Goal: Task Accomplishment & Management: Use online tool/utility

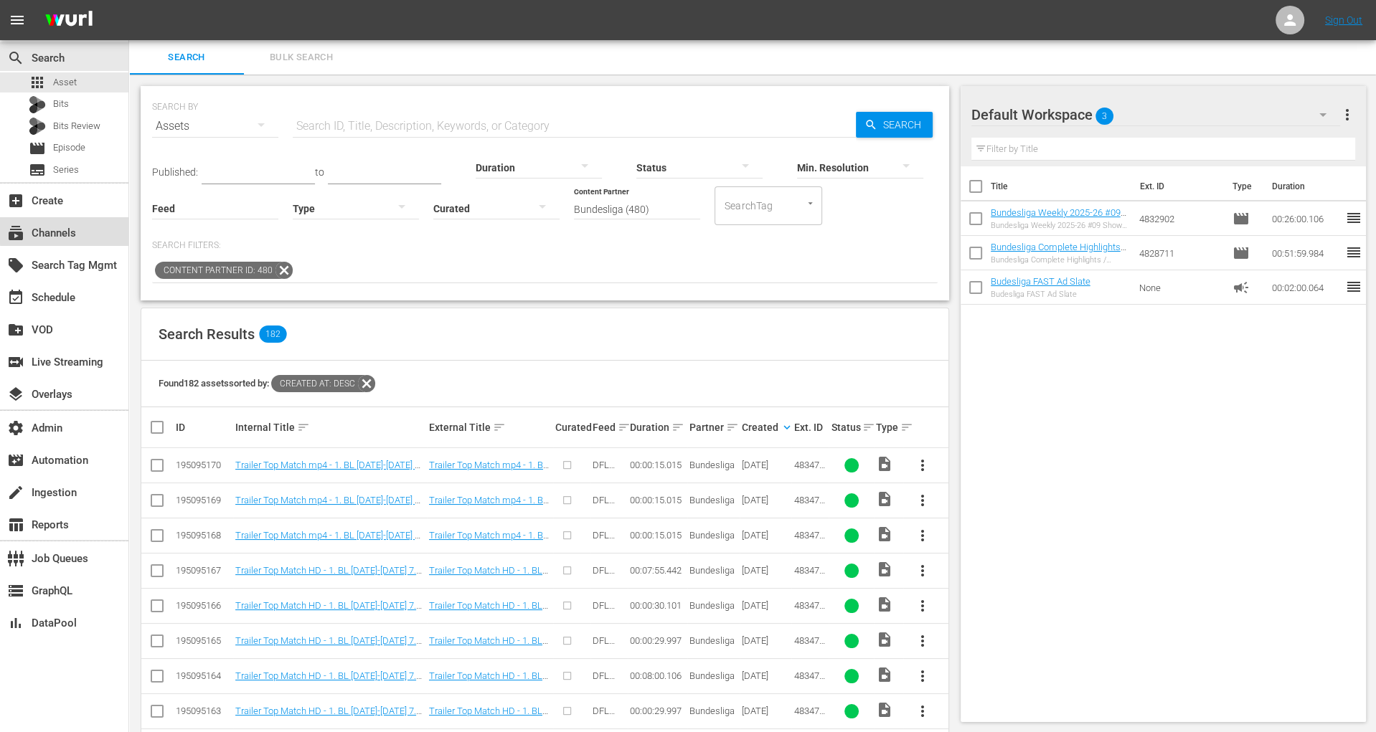
click at [85, 228] on div "subscriptions Channels" at bounding box center [64, 231] width 128 height 29
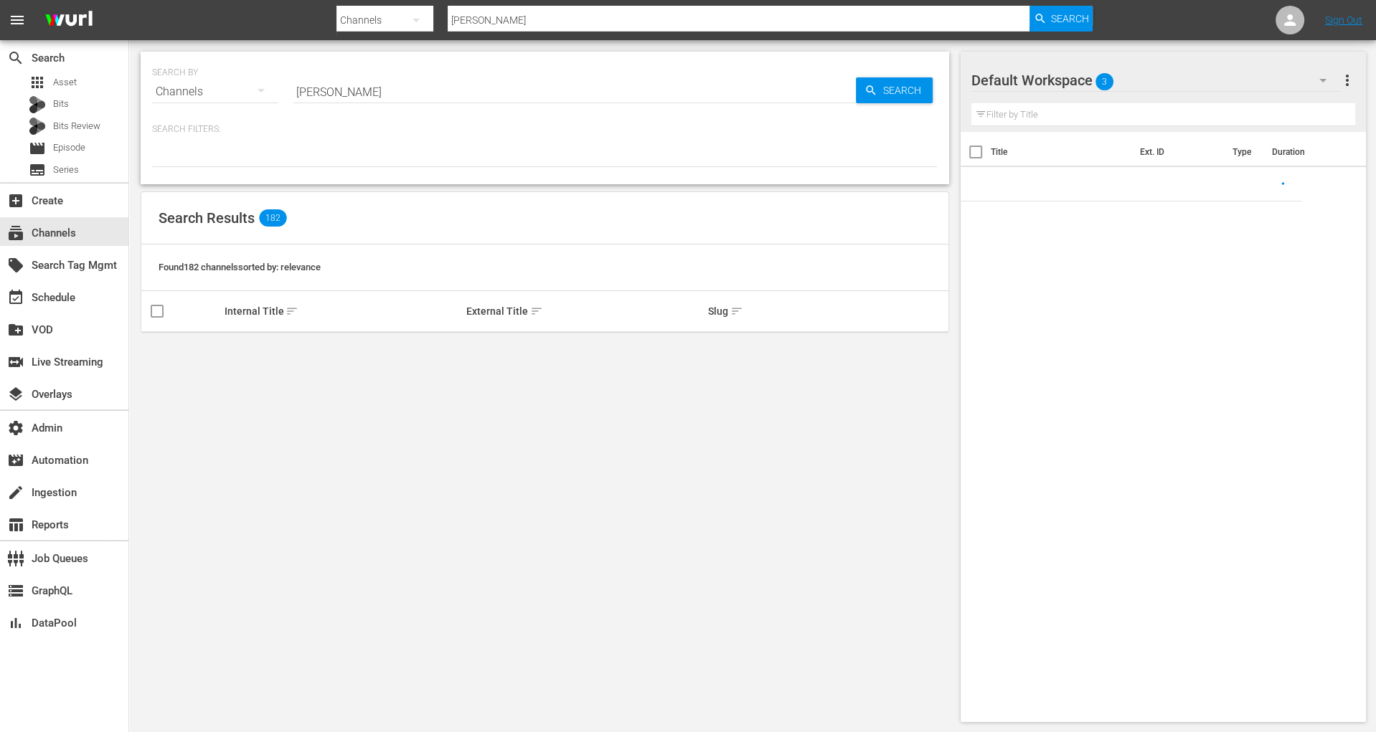
click at [316, 94] on input "bunde" at bounding box center [574, 92] width 563 height 34
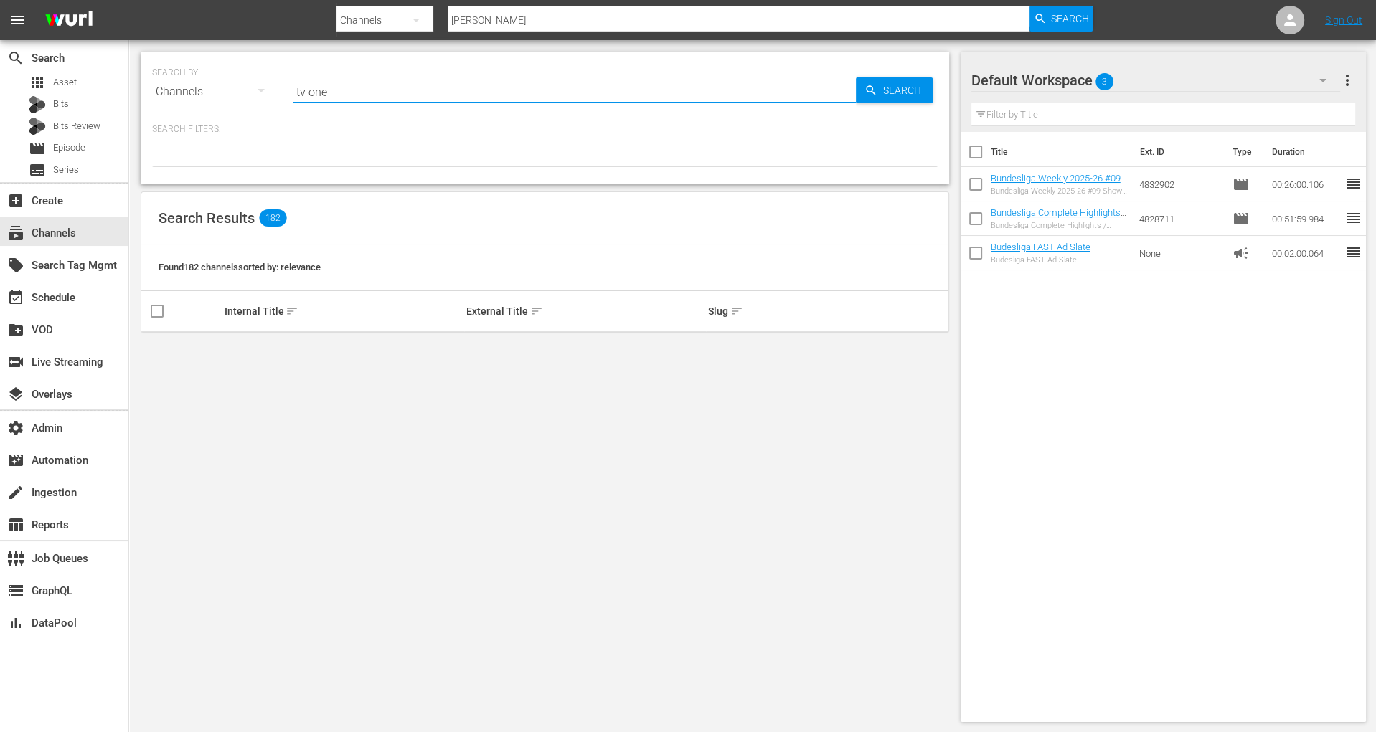
type input "tv one"
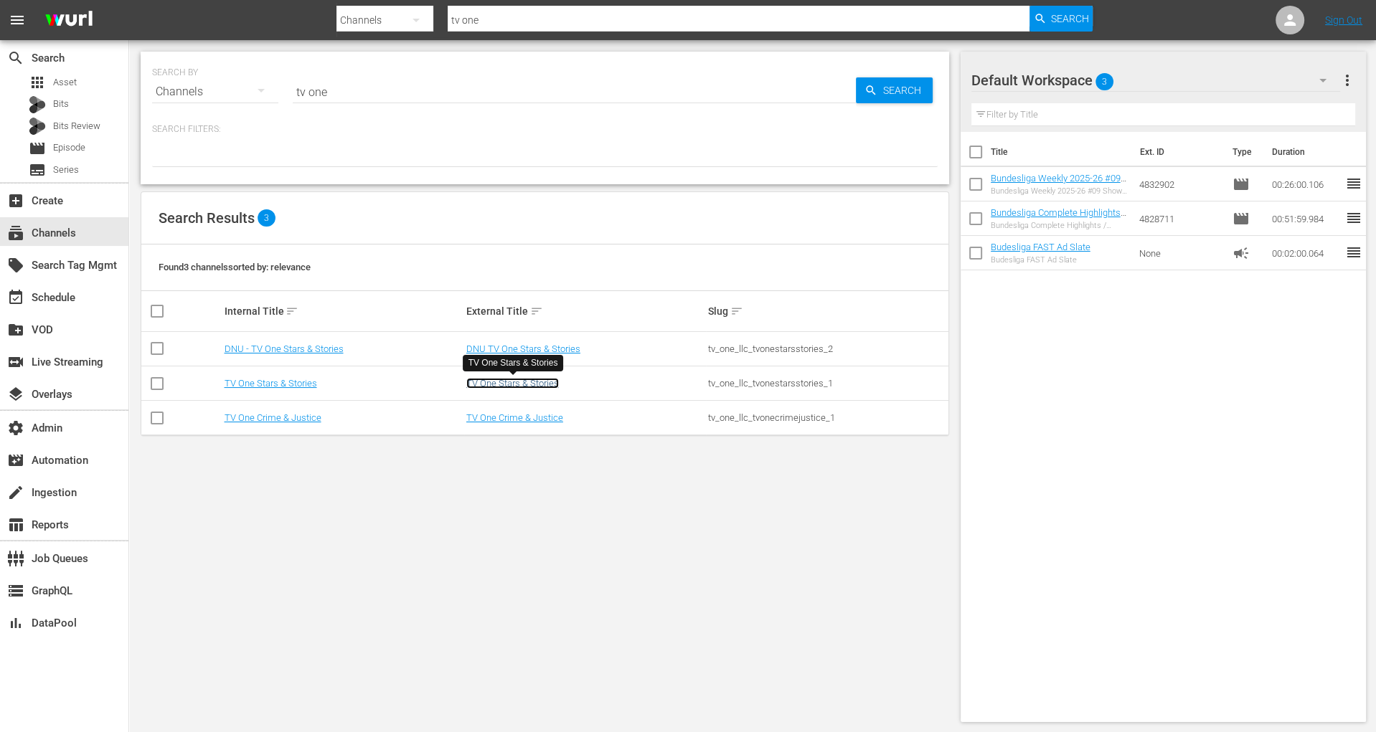
click at [504, 385] on link "TV One Stars & Stories" at bounding box center [512, 383] width 93 height 11
click at [505, 419] on link "TV One Crime & Justice" at bounding box center [514, 417] width 97 height 11
click at [47, 146] on div "movie Episode" at bounding box center [57, 148] width 57 height 20
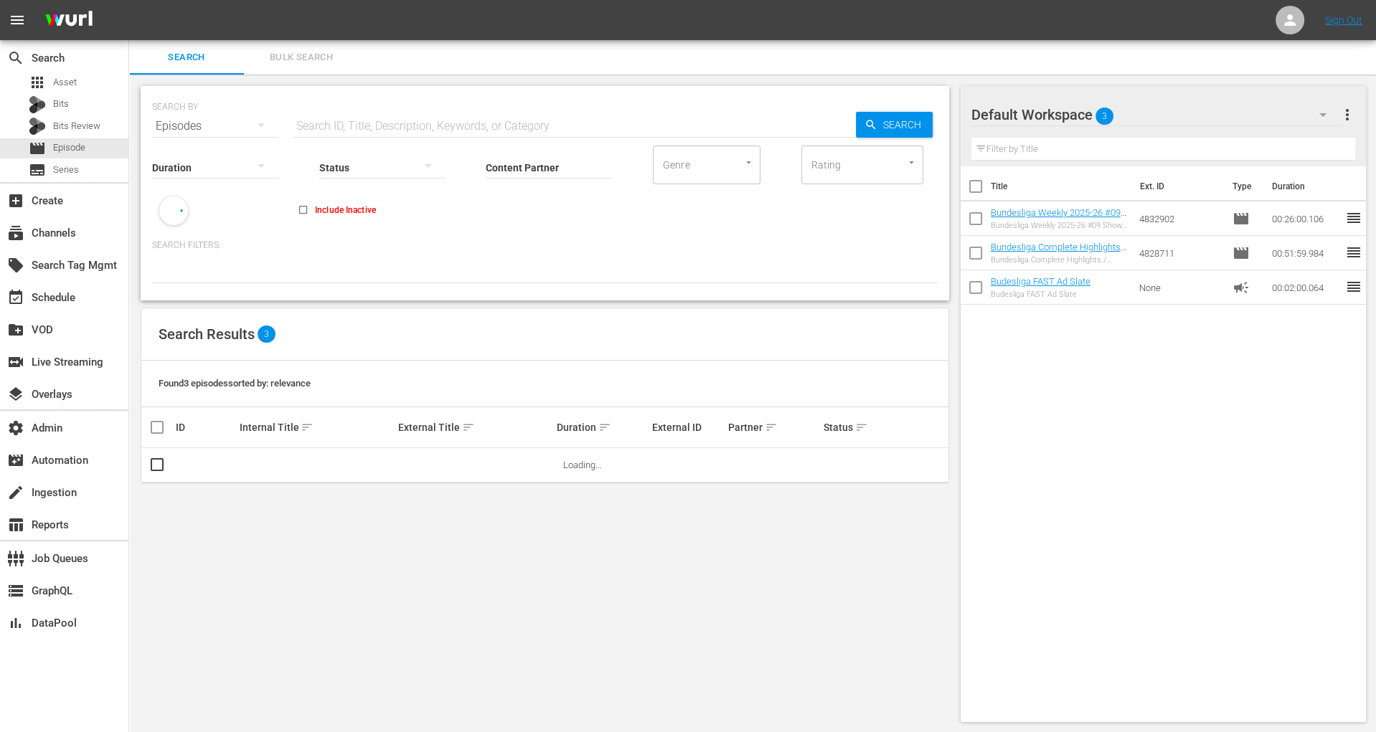
click at [534, 161] on input "Content Partner" at bounding box center [549, 169] width 126 height 52
click at [580, 200] on div "Bundesliga (480)" at bounding box center [602, 207] width 210 height 34
type input "Bundesliga (480)"
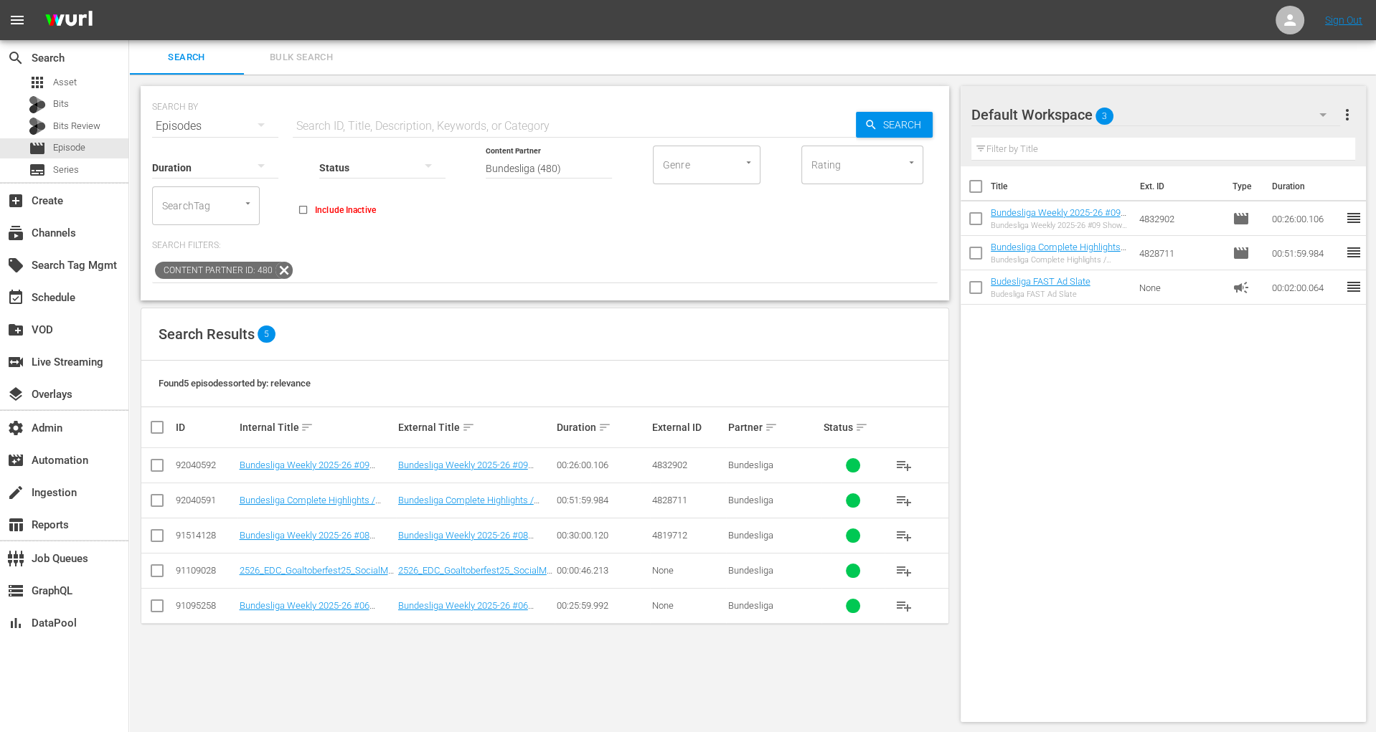
click at [342, 458] on td "Bundesliga Weekly 2025-26 #09 Show - International Break #02 | HD (ENG/ESP)" at bounding box center [316, 465] width 159 height 35
click at [341, 463] on link "Bundesliga Weekly 2025-26 #09 Show - International Break #02 | HD (ENG/ESP)" at bounding box center [310, 476] width 143 height 32
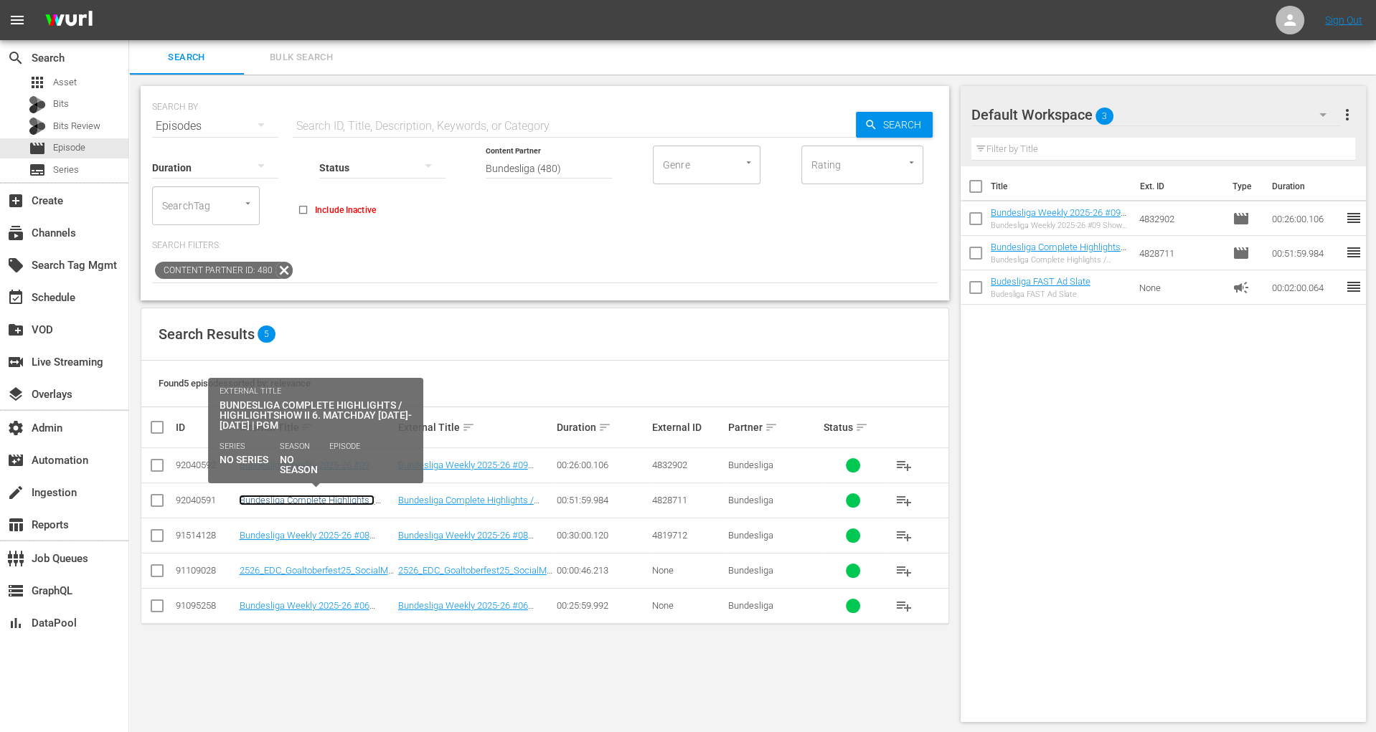
click at [341, 496] on link "Bundesliga Complete Highlights / Highlightshow II 6. Matchday [DATE]-[DATE] | P…" at bounding box center [313, 511] width 148 height 32
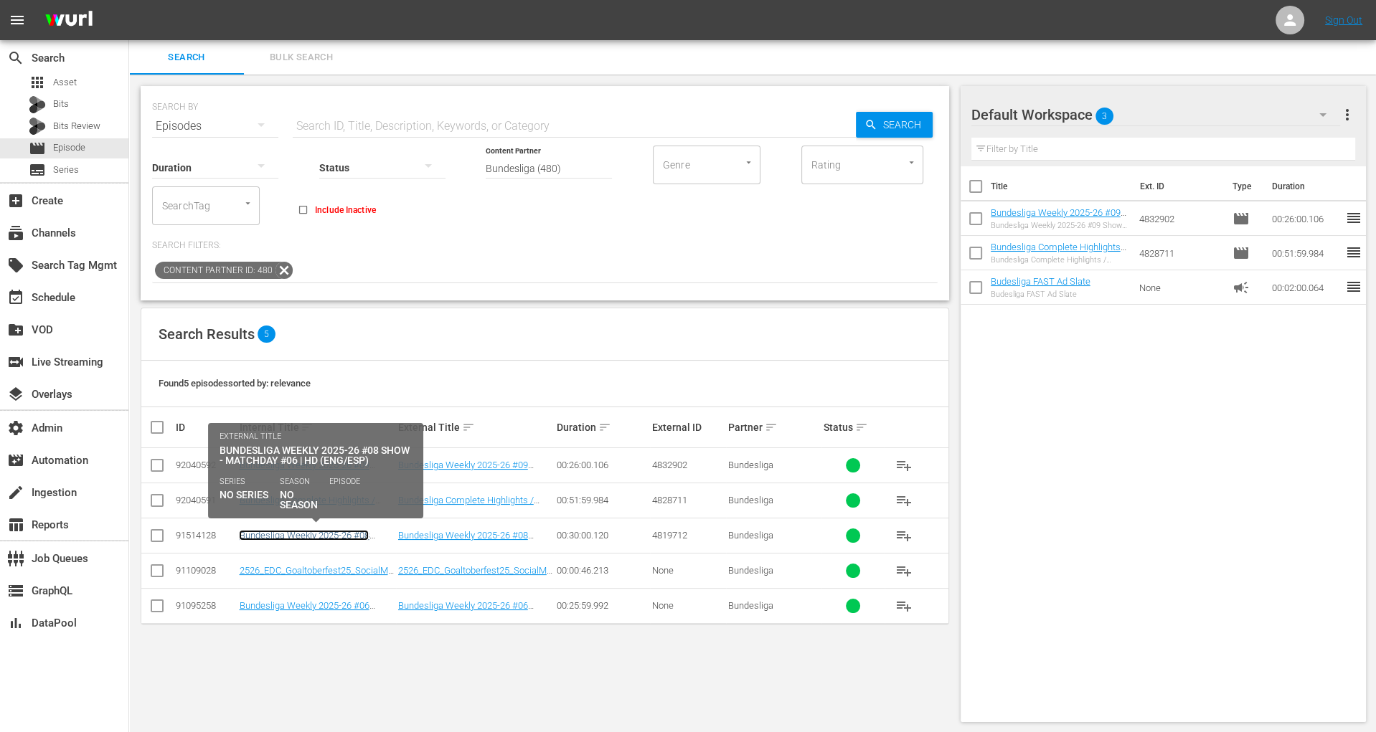
click at [341, 532] on link "Bundesliga Weekly 2025-26 #08 Show - Matchday #06 | HD (ENG/ESP)" at bounding box center [316, 541] width 154 height 22
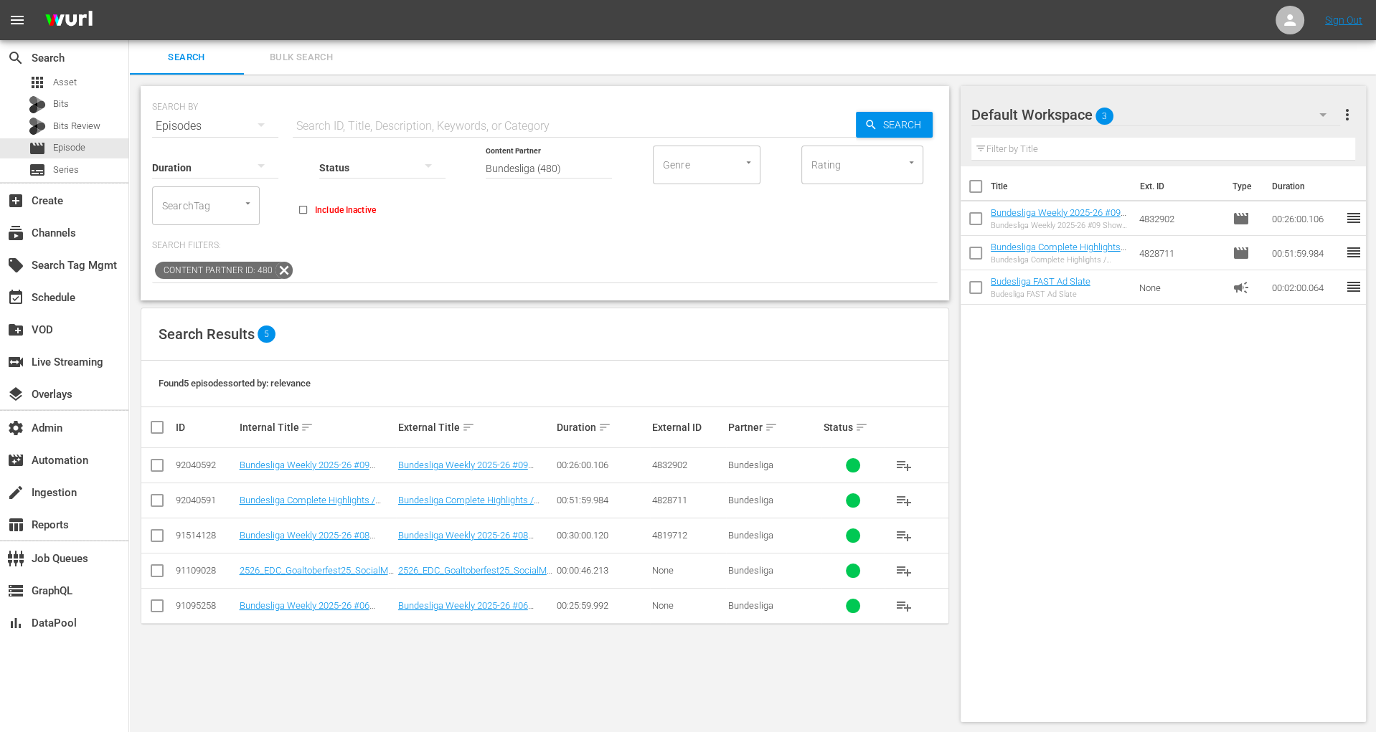
click at [341, 562] on td "2526_EDC_Goaltoberfest25_SocialMediaVideoContent_EN_9-16_FanLimbsGoalsNoMusic" at bounding box center [316, 570] width 159 height 35
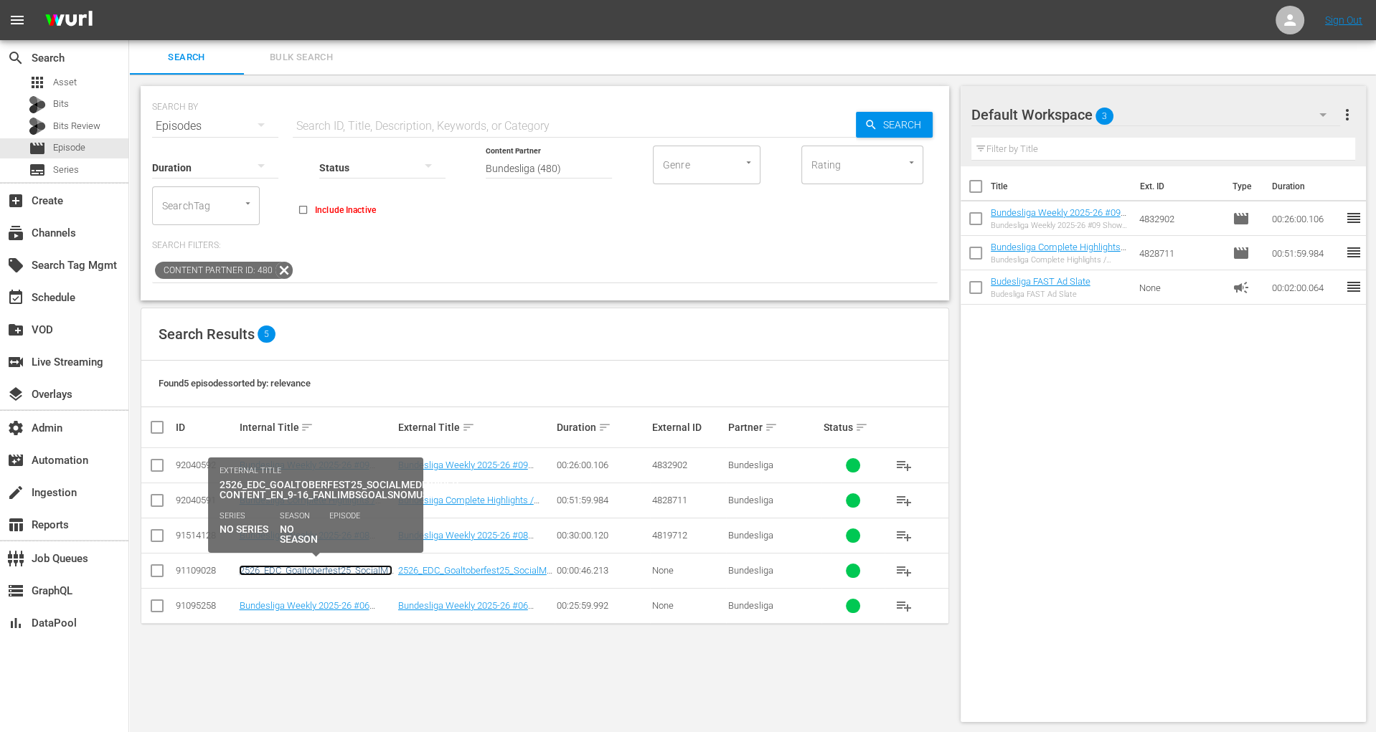
click at [341, 570] on link "2526_EDC_Goaltoberfest25_SocialMediaVideoContent_EN_9-16_FanLimbsGoalsNoMusic" at bounding box center [316, 581] width 154 height 32
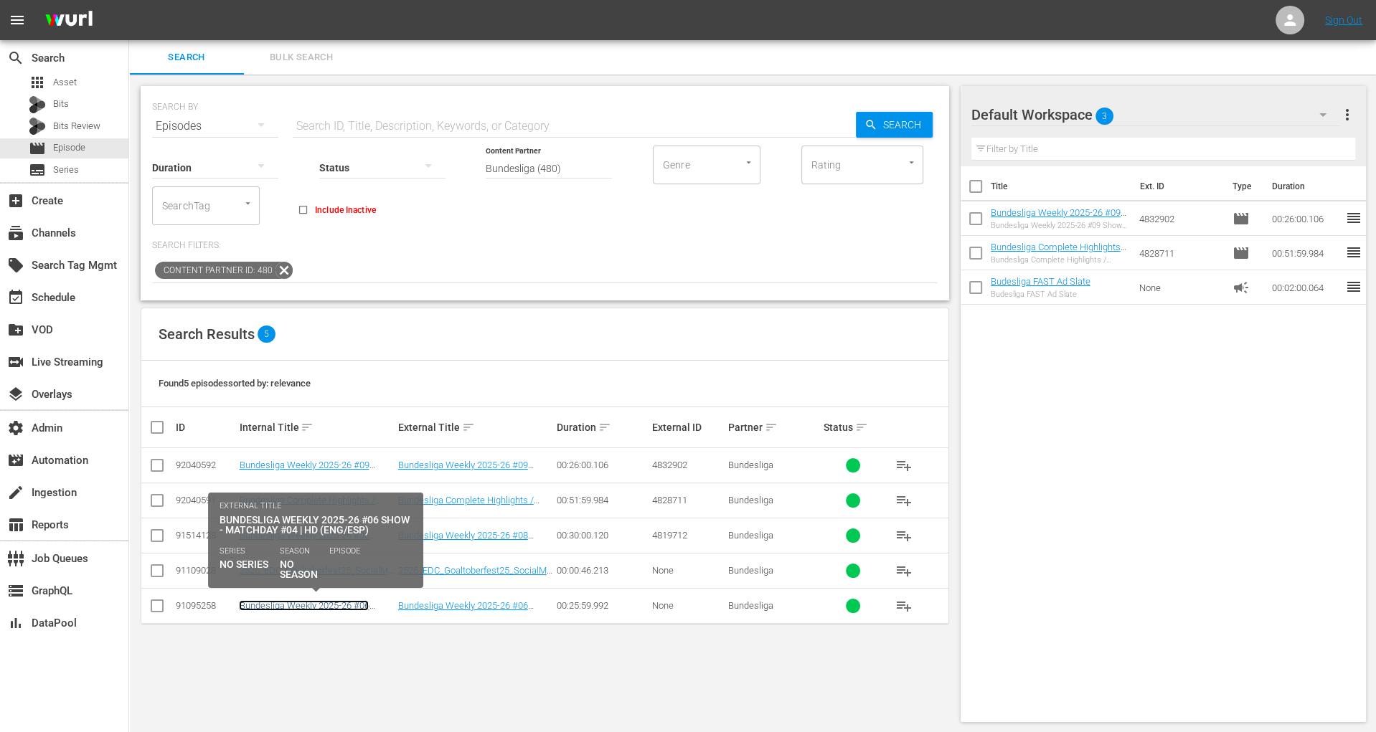
click at [340, 607] on link "Bundesliga Weekly 2025-26 #06 Show - Matchday #04 | HD (ENG/ESP)" at bounding box center [316, 611] width 154 height 22
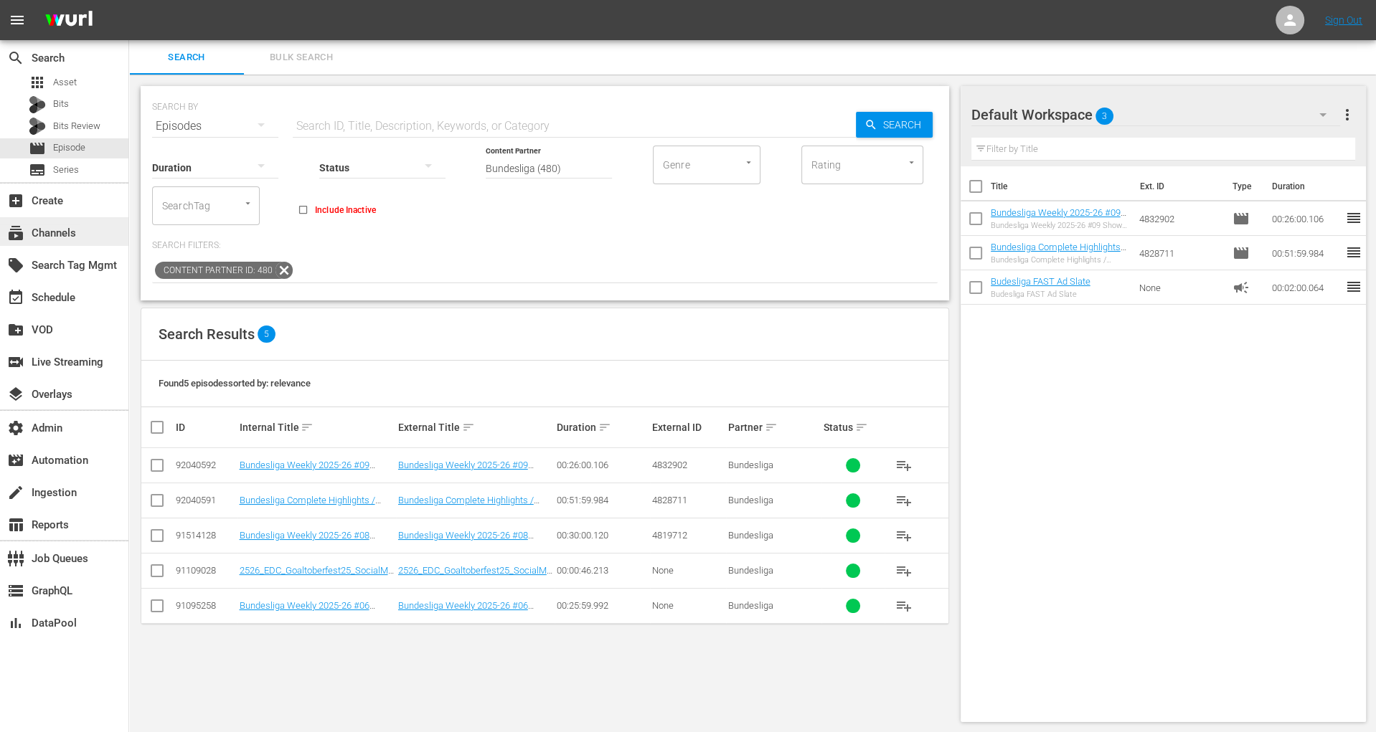
click at [47, 235] on div "subscriptions Channels" at bounding box center [40, 231] width 80 height 13
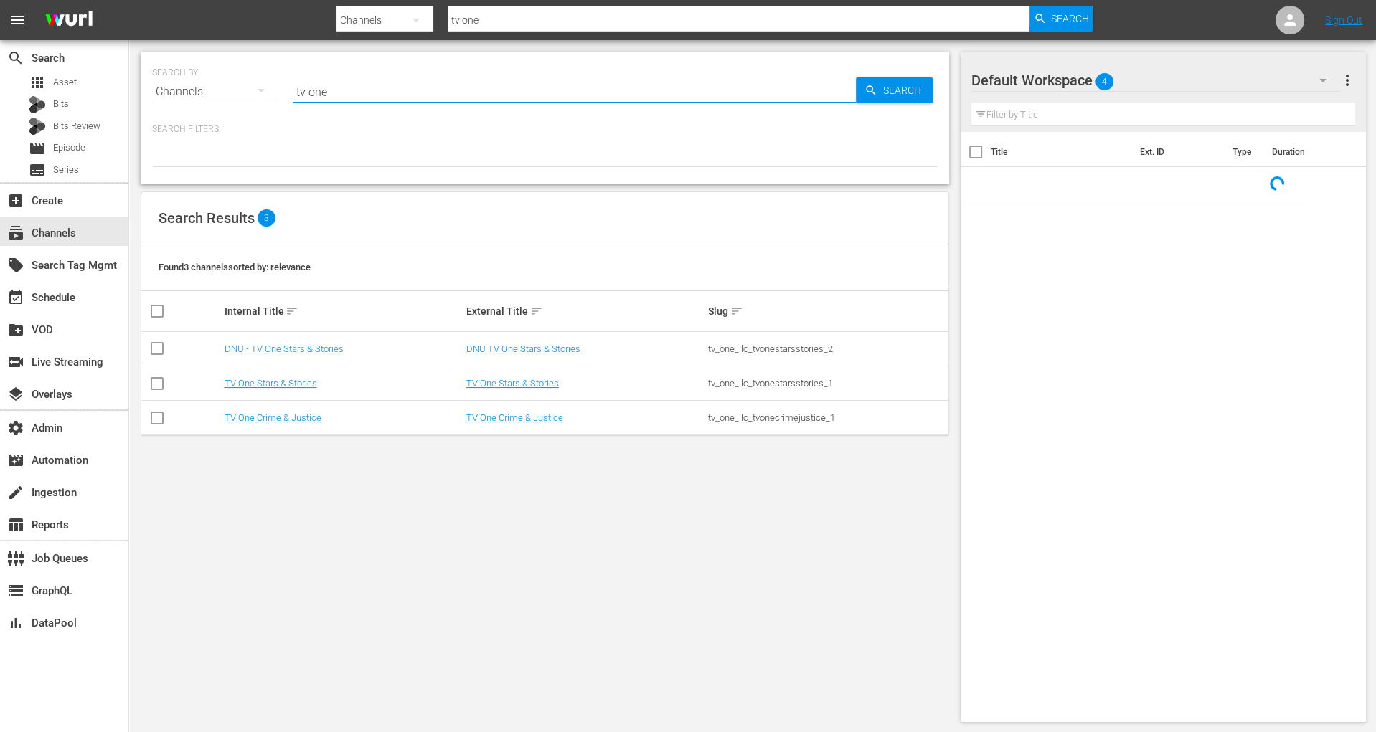
drag, startPoint x: 335, startPoint y: 95, endPoint x: 261, endPoint y: 95, distance: 73.9
click at [262, 95] on div "SEARCH BY Search By Channels Search ID, Title, Description, Keywords, or Catego…" at bounding box center [545, 83] width 786 height 52
type input "v"
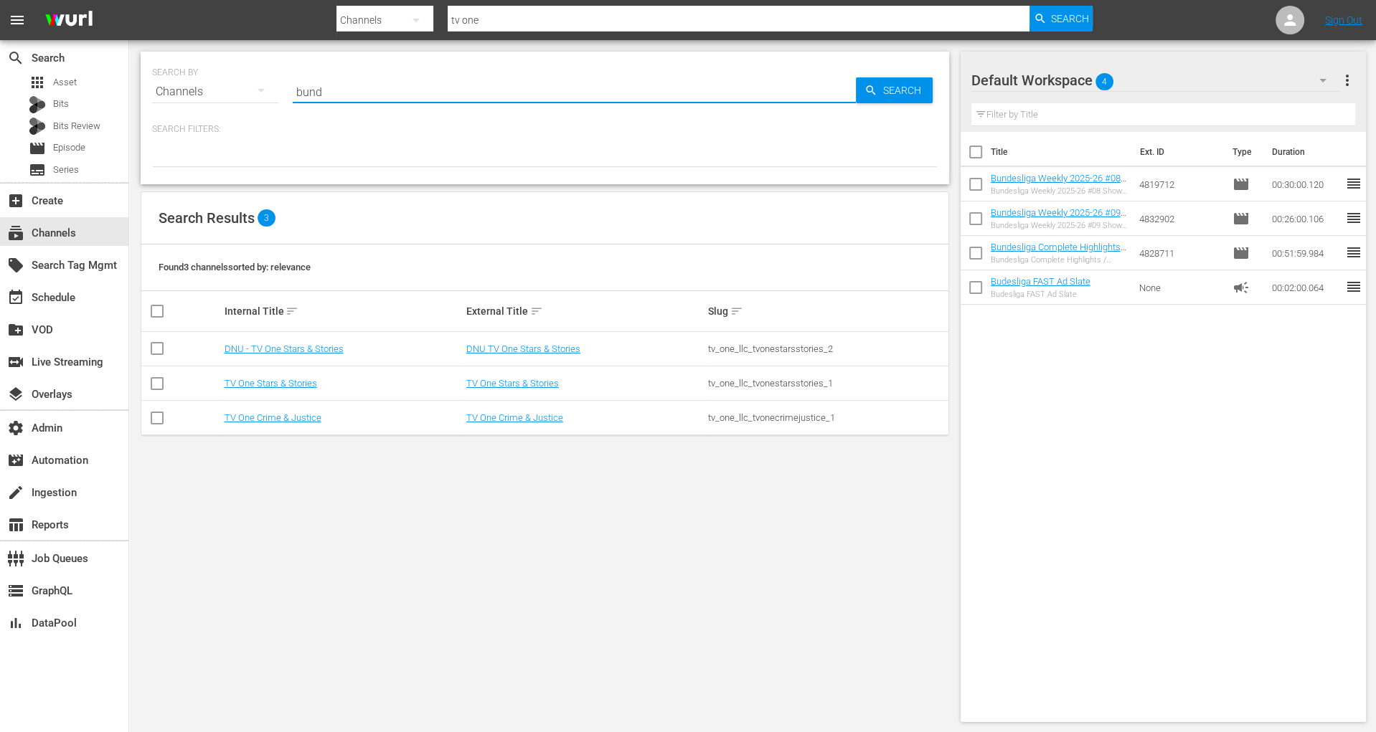
type input "bund"
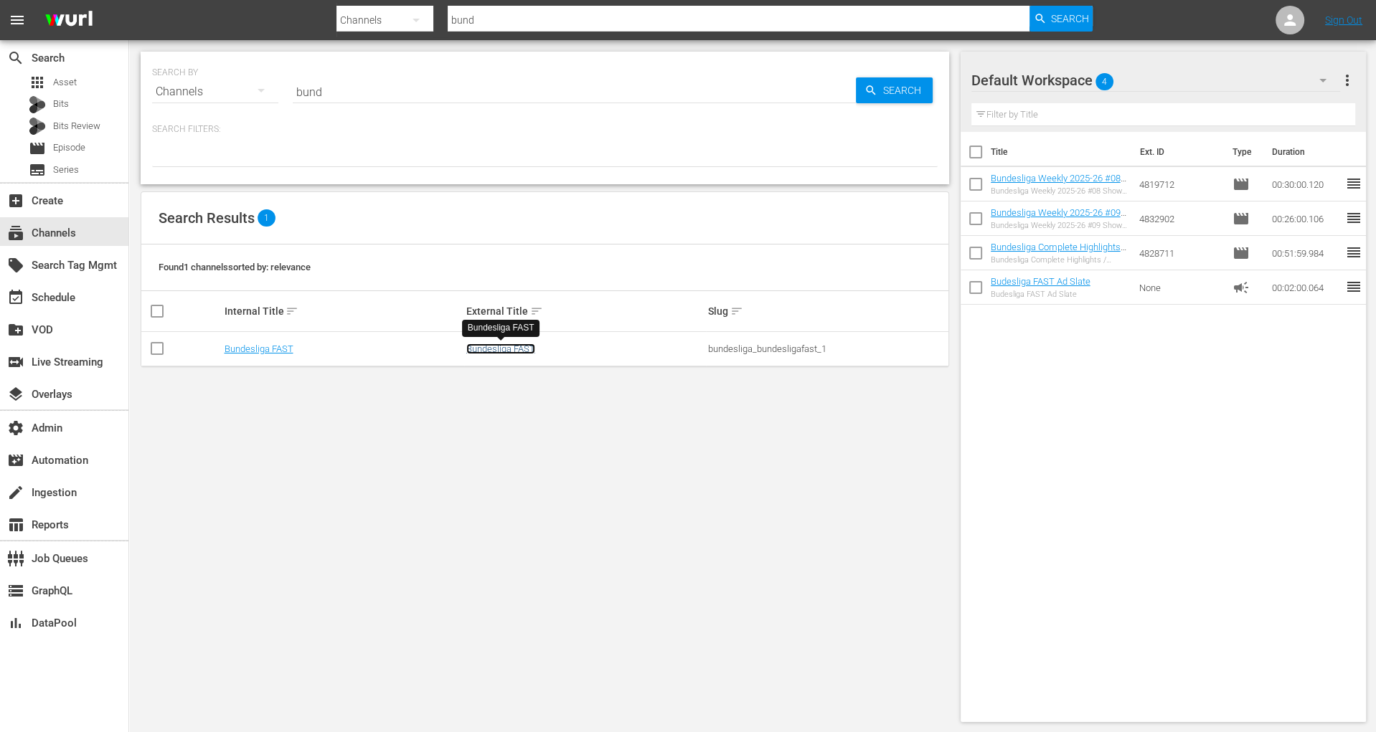
click at [529, 352] on link "Bundesliga FAST" at bounding box center [500, 349] width 69 height 11
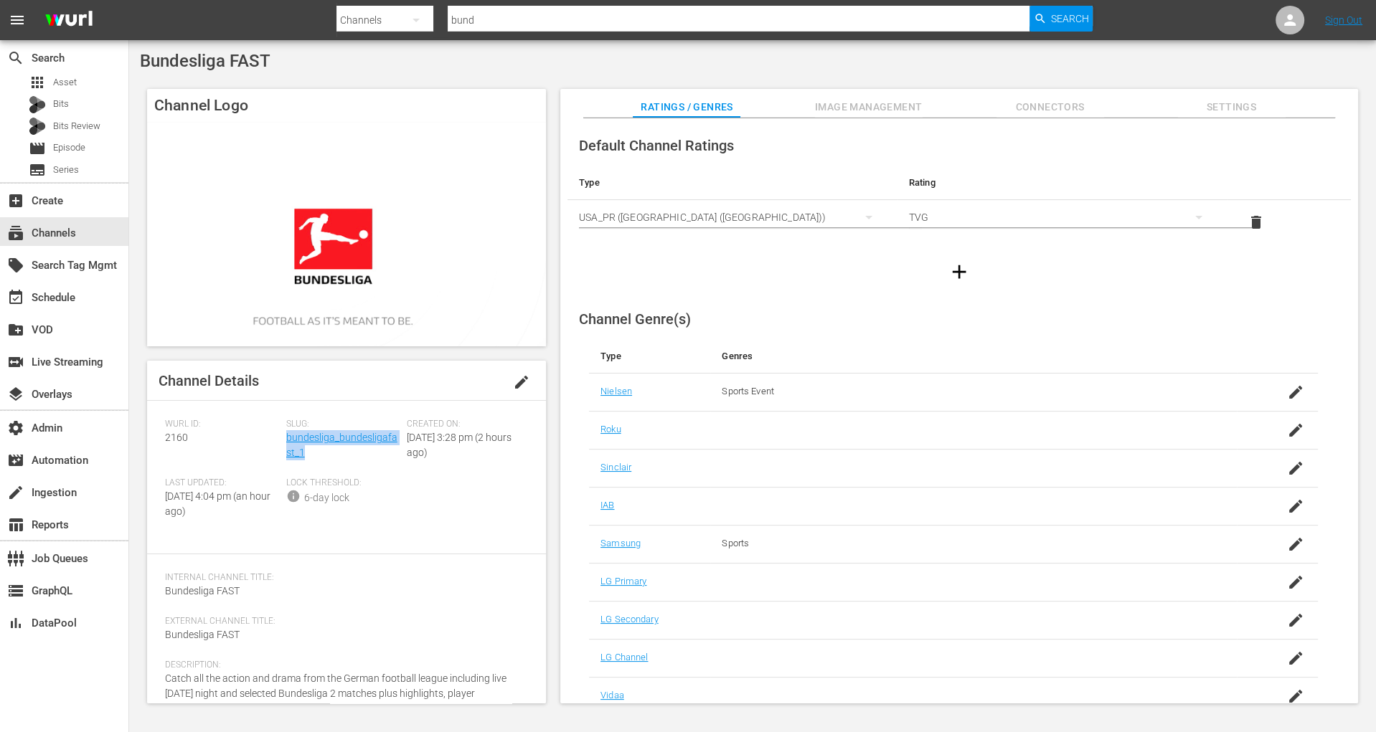
drag, startPoint x: 330, startPoint y: 460, endPoint x: 286, endPoint y: 445, distance: 47.0
click at [286, 445] on div "Slug: bundesliga_bundesligafast_1" at bounding box center [346, 448] width 121 height 59
copy link "bundesliga_bundesligafast_1"
click at [387, 428] on span "Slug:" at bounding box center [343, 424] width 114 height 11
click at [387, 434] on link "bundesliga_bundesligafast_1" at bounding box center [341, 445] width 111 height 27
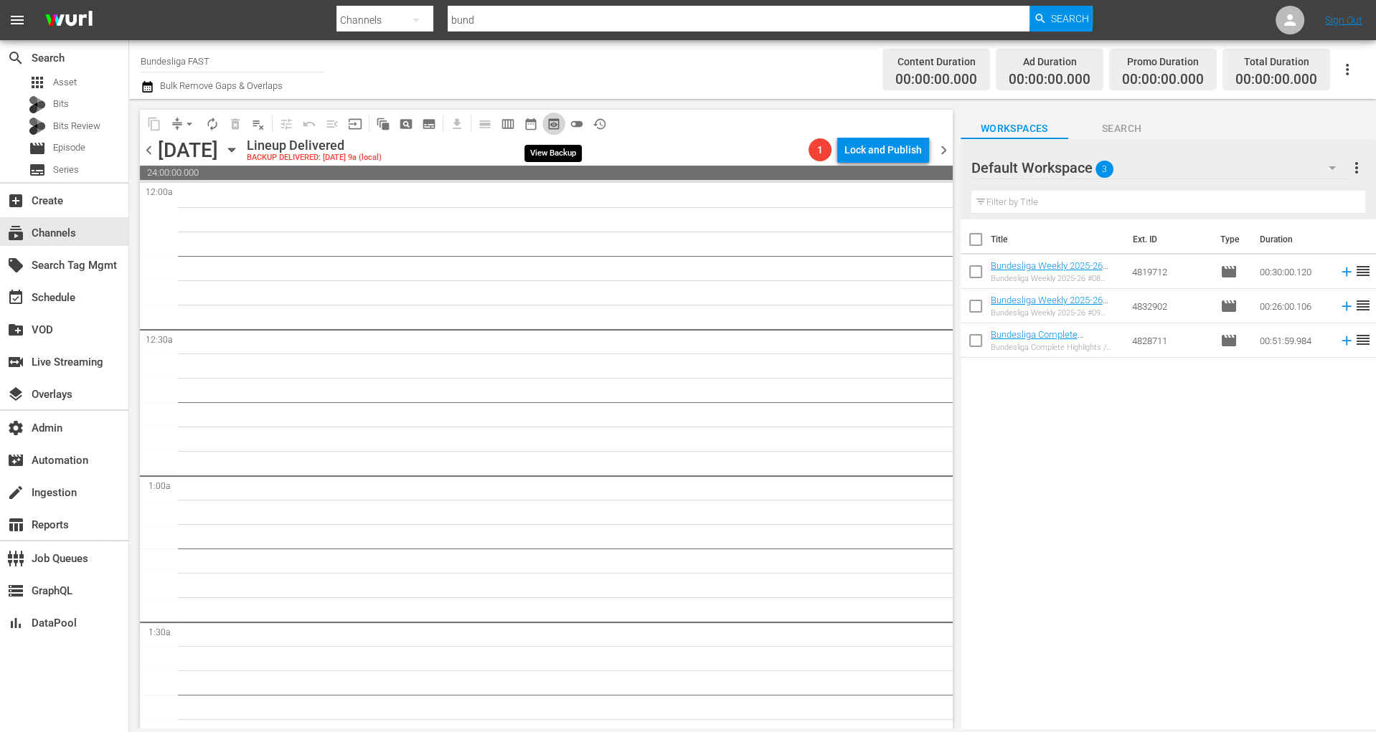
click at [557, 124] on span "preview_outlined" at bounding box center [554, 124] width 14 height 14
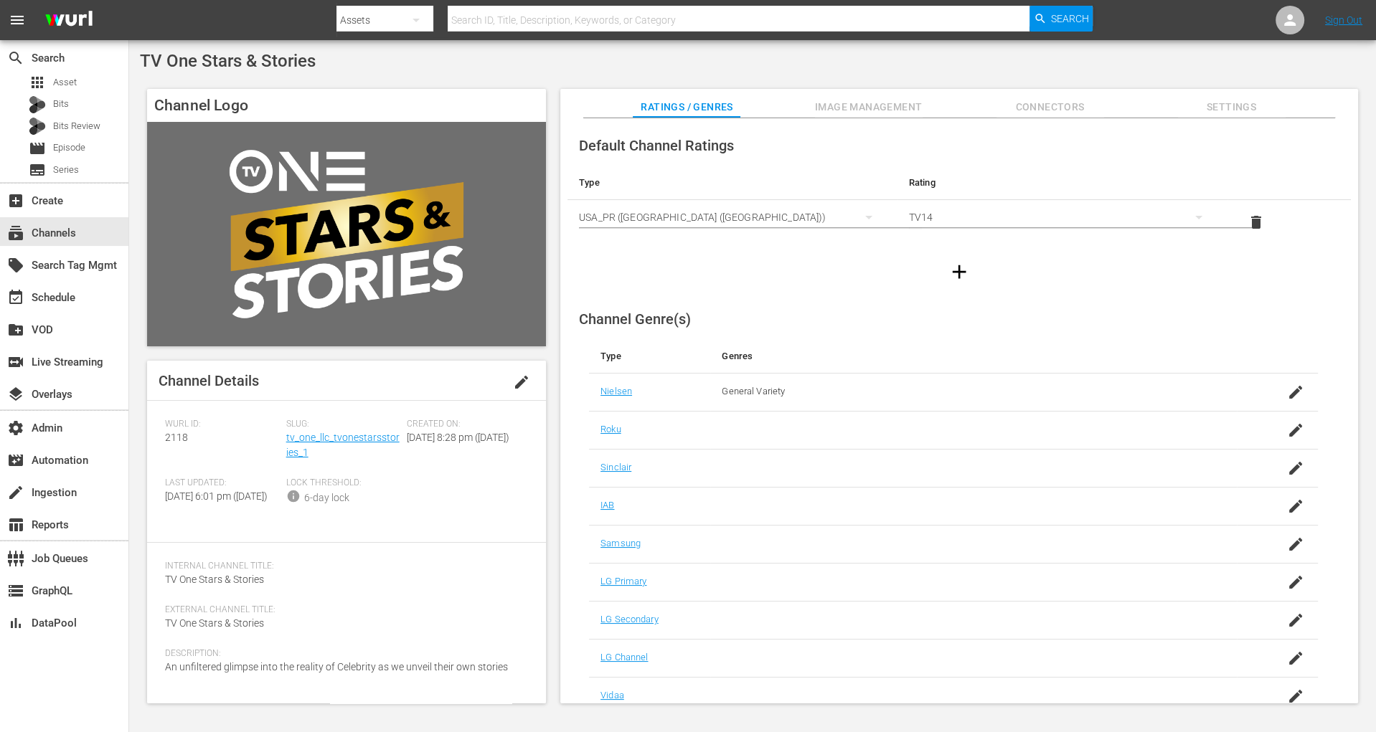
click at [1226, 98] on span "Settings" at bounding box center [1232, 107] width 108 height 18
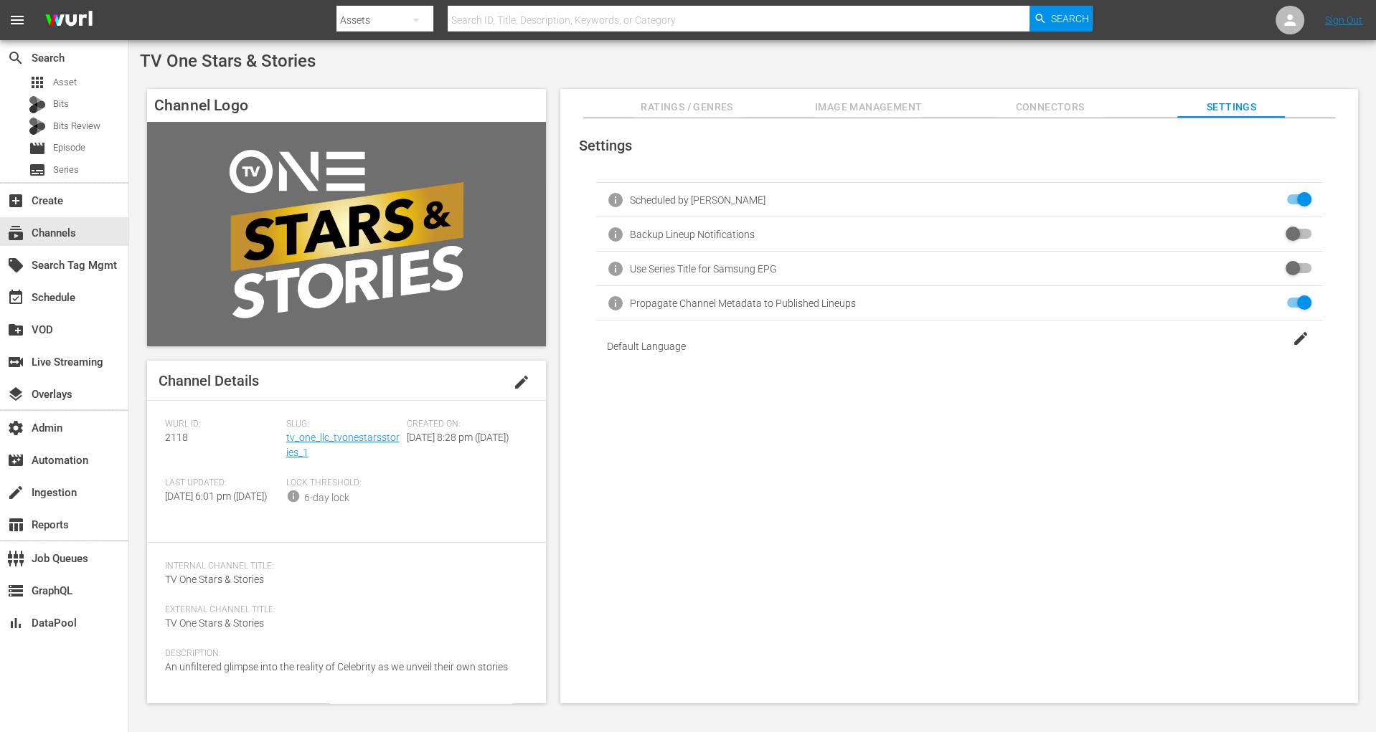
click at [1237, 229] on input "checkbox" at bounding box center [1296, 234] width 32 height 17
checkbox input "false"
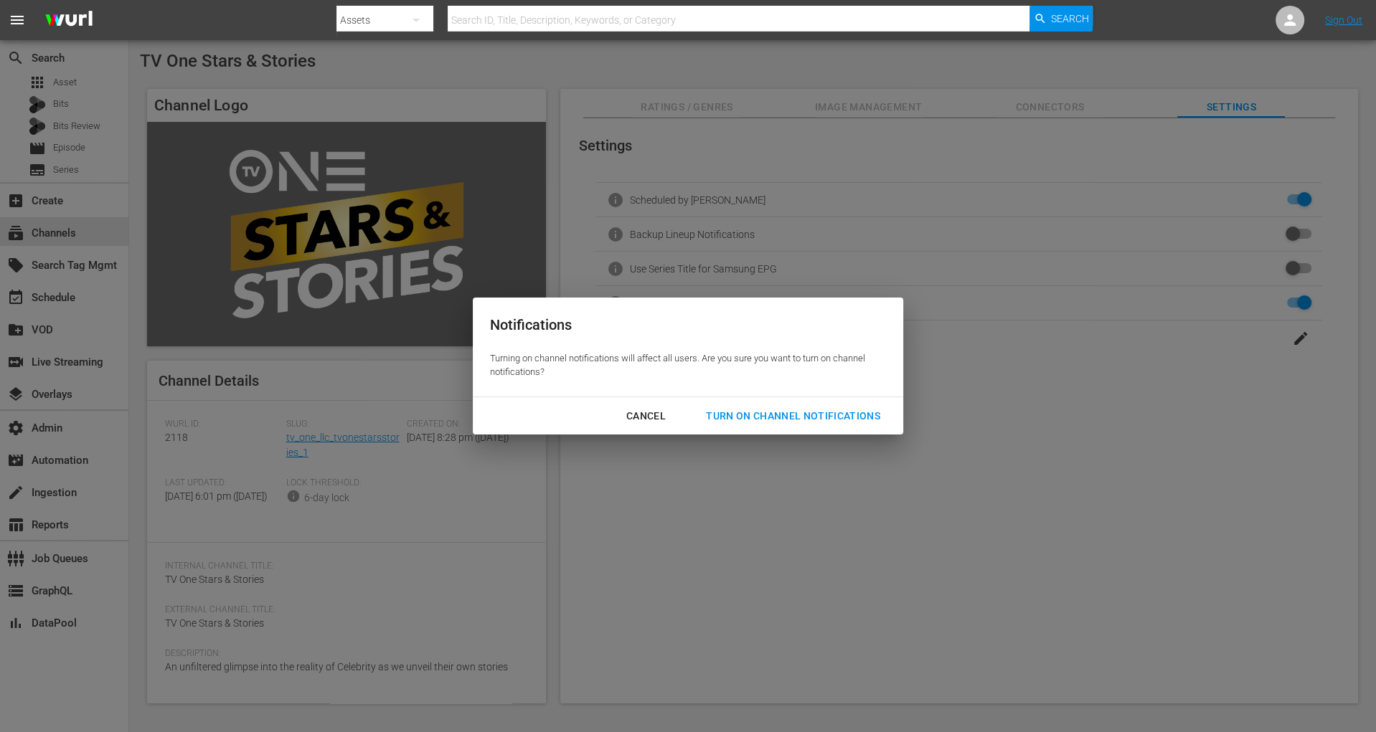
click at [855, 412] on div "Turn On Channel Notifications" at bounding box center [792, 416] width 197 height 18
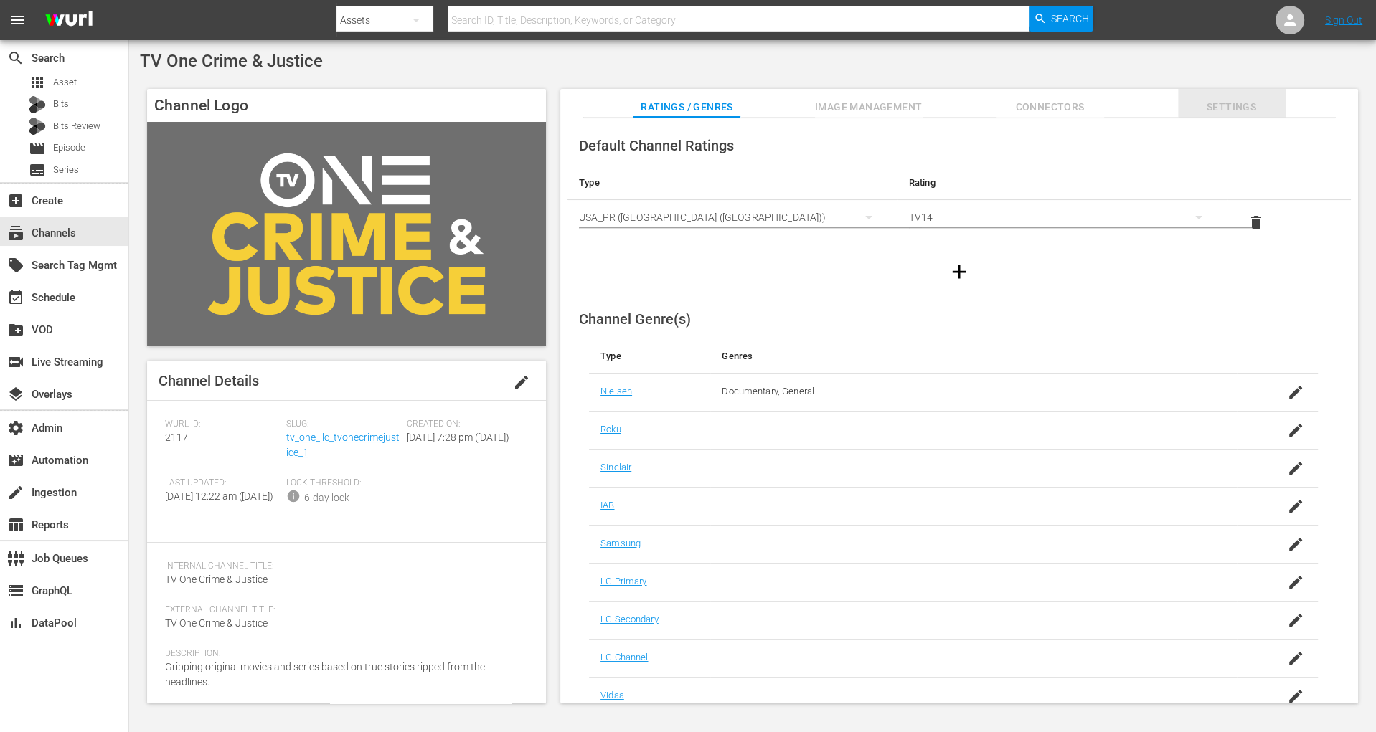
click at [1237, 108] on span "Settings" at bounding box center [1232, 107] width 108 height 18
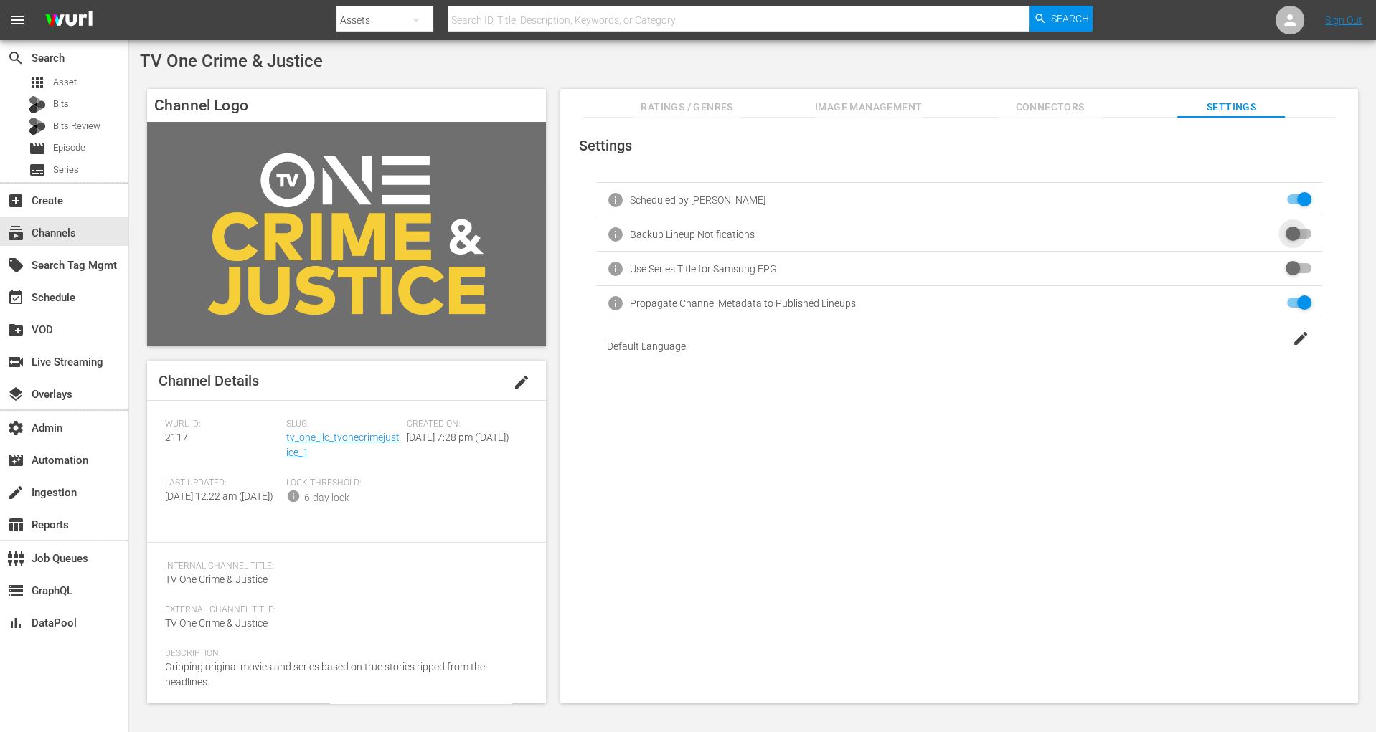
click at [1237, 238] on input "checkbox" at bounding box center [1296, 234] width 32 height 17
checkbox input "false"
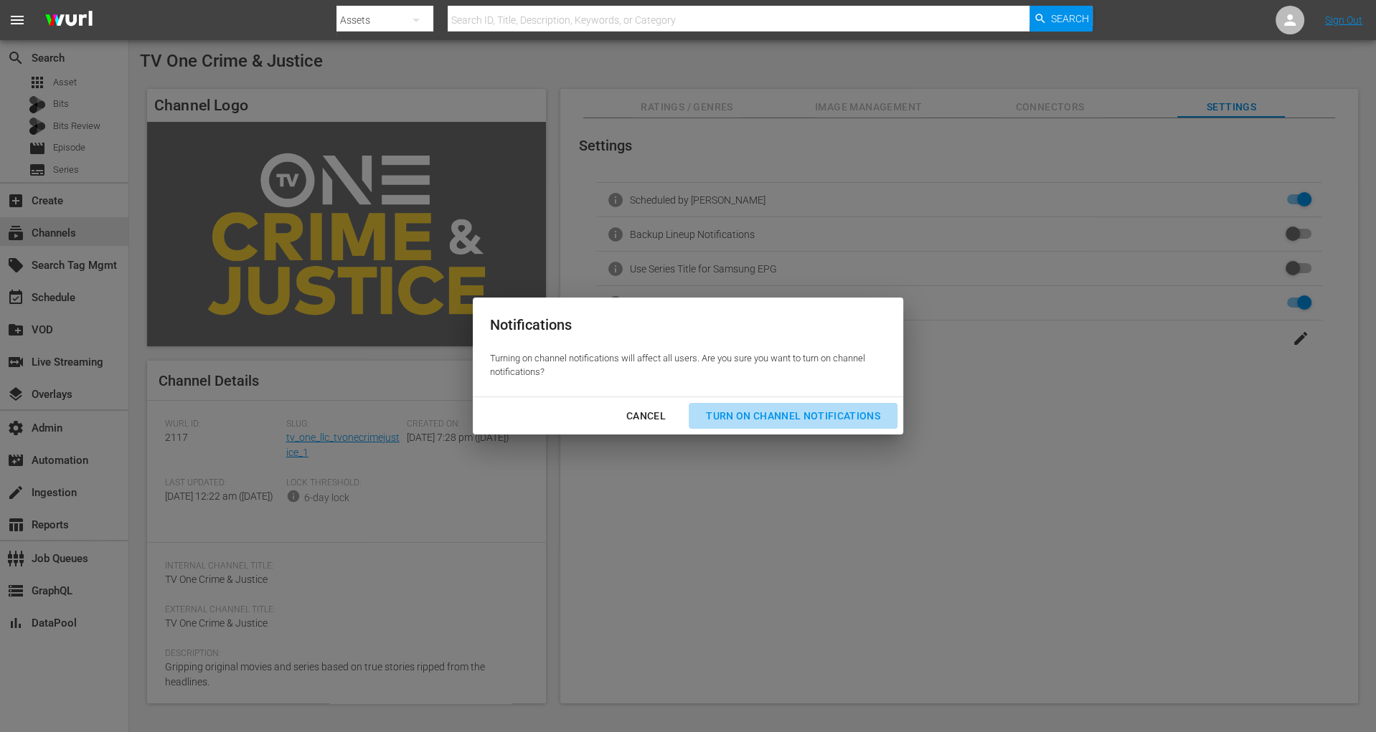
click at [872, 411] on div "Turn On Channel Notifications" at bounding box center [792, 416] width 197 height 18
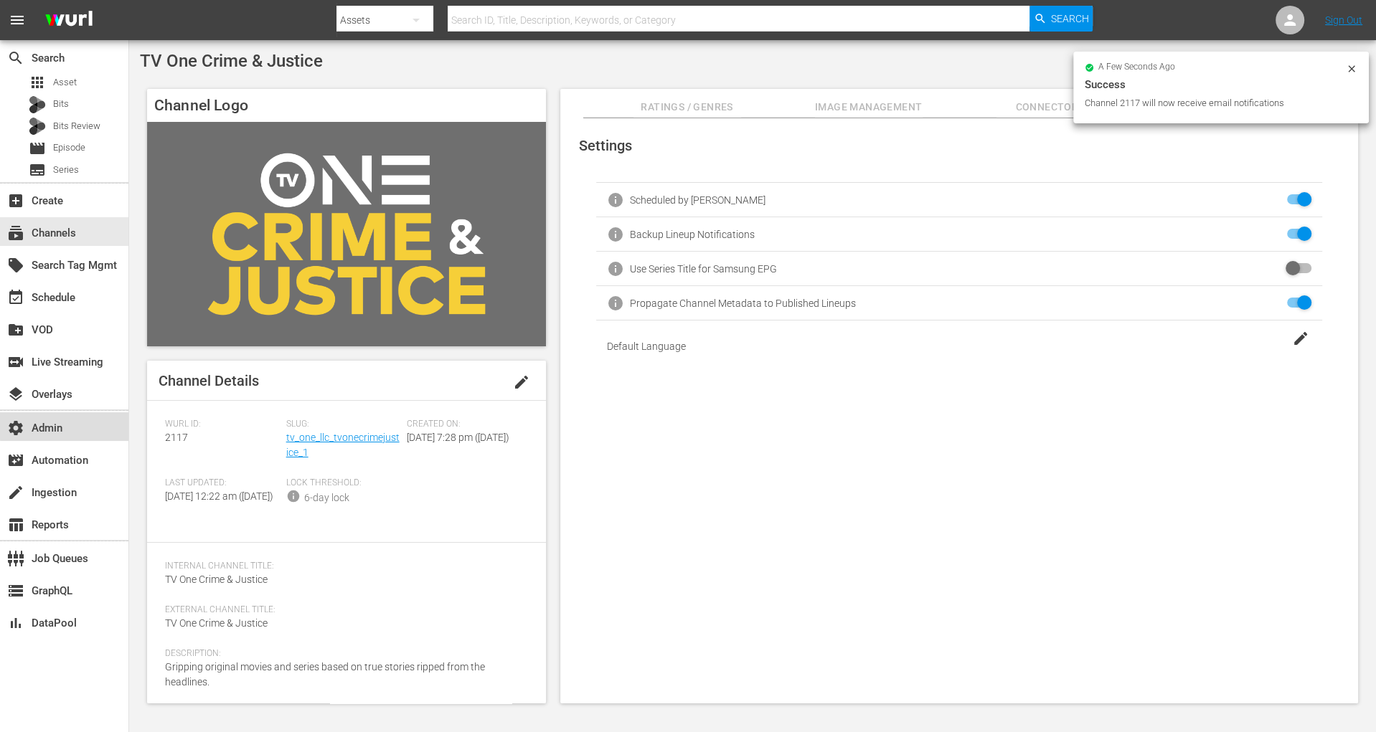
click at [70, 425] on div "settings Admin" at bounding box center [40, 426] width 80 height 13
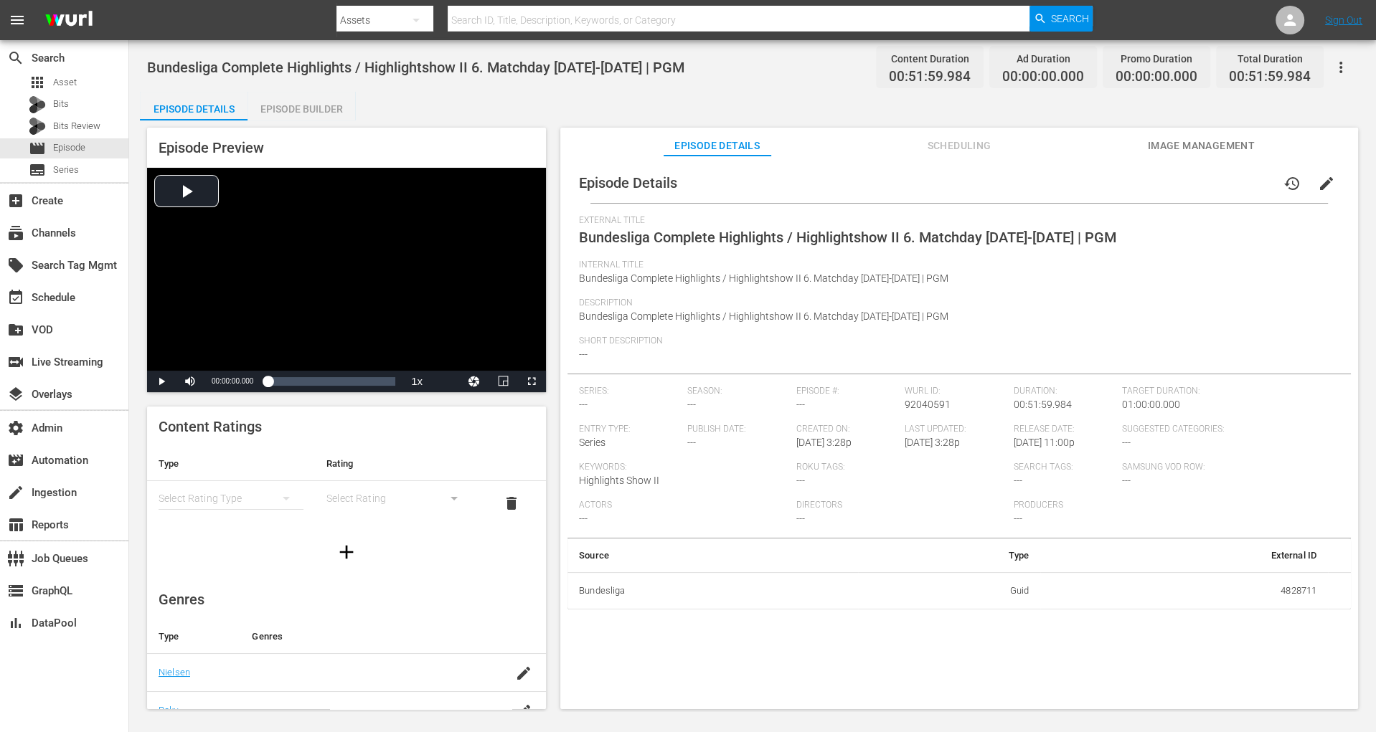
click at [304, 113] on div "Episode Builder" at bounding box center [301, 109] width 108 height 34
click at [321, 116] on div "Episode Builder" at bounding box center [301, 109] width 108 height 34
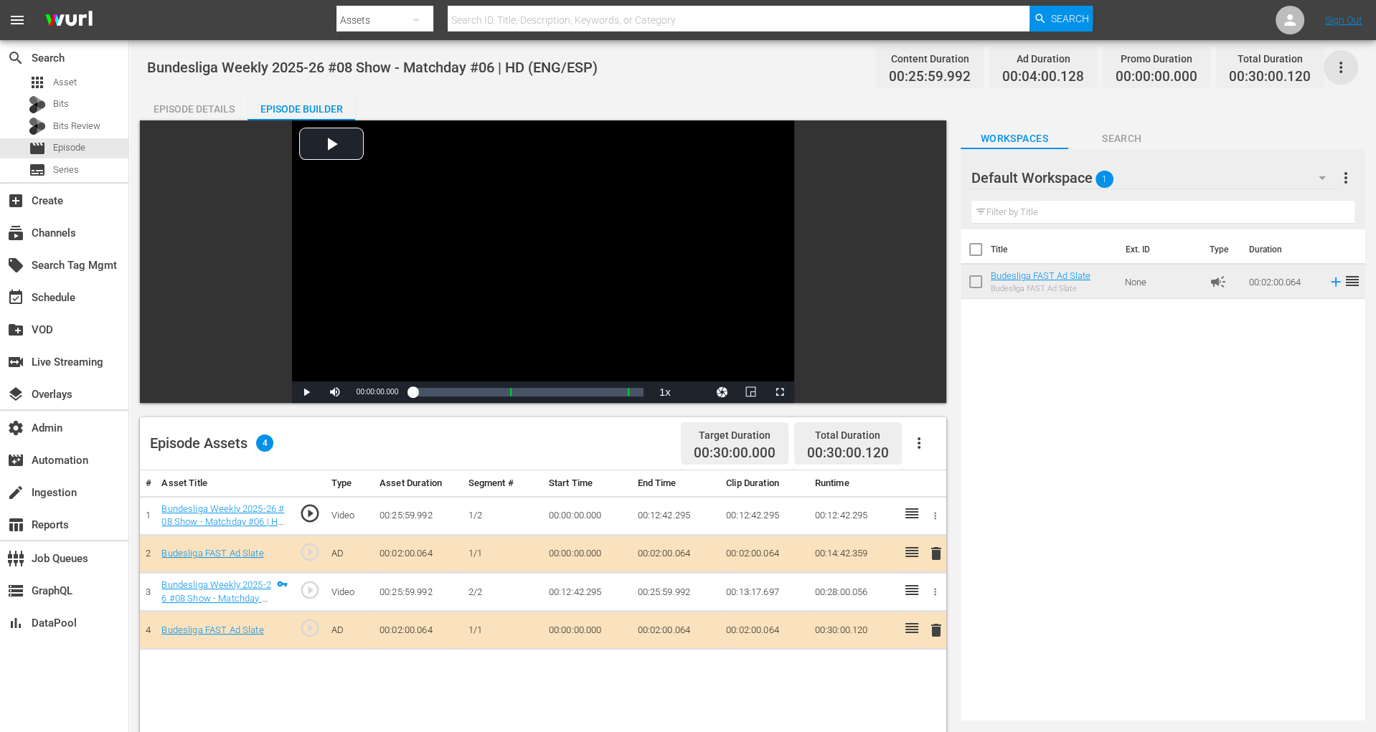
click at [1237, 69] on icon "button" at bounding box center [1340, 67] width 17 height 17
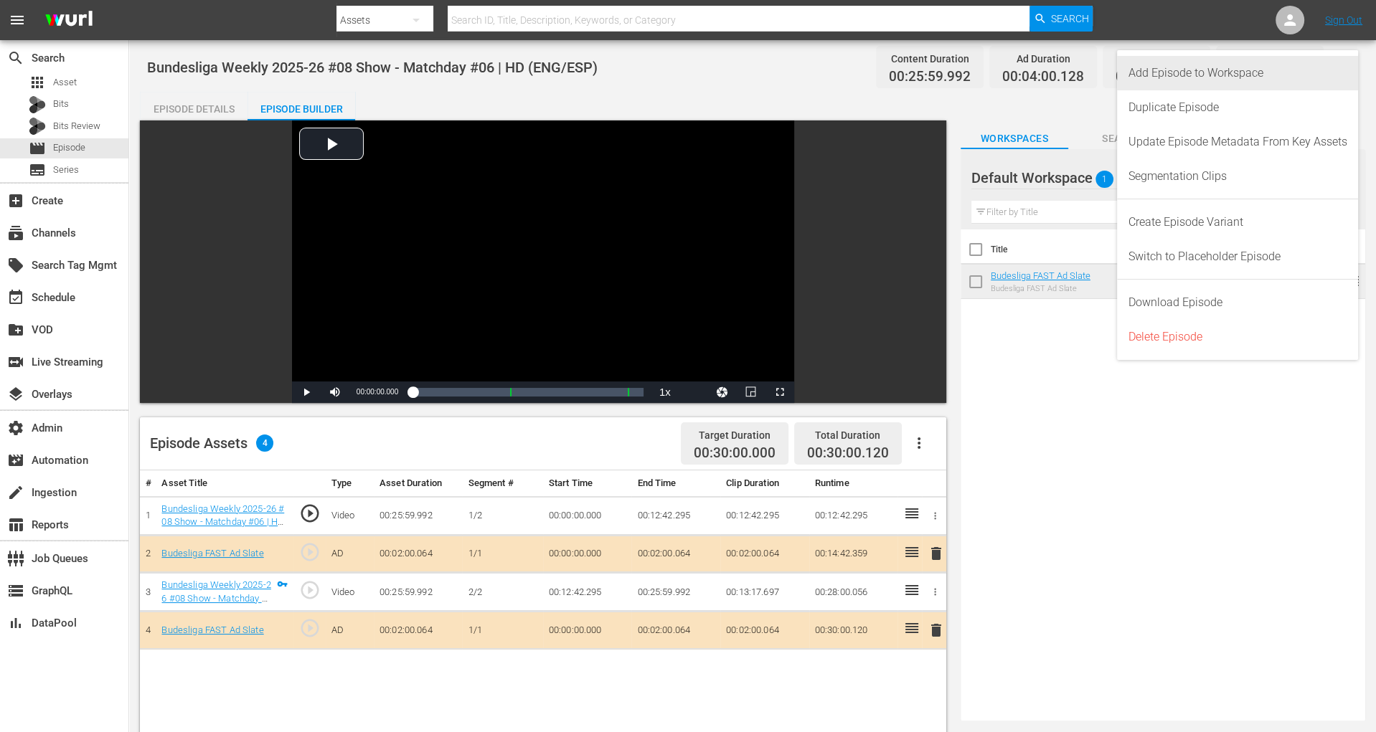
click at [1237, 70] on div "Add Episode to Workspace" at bounding box center [1237, 73] width 219 height 34
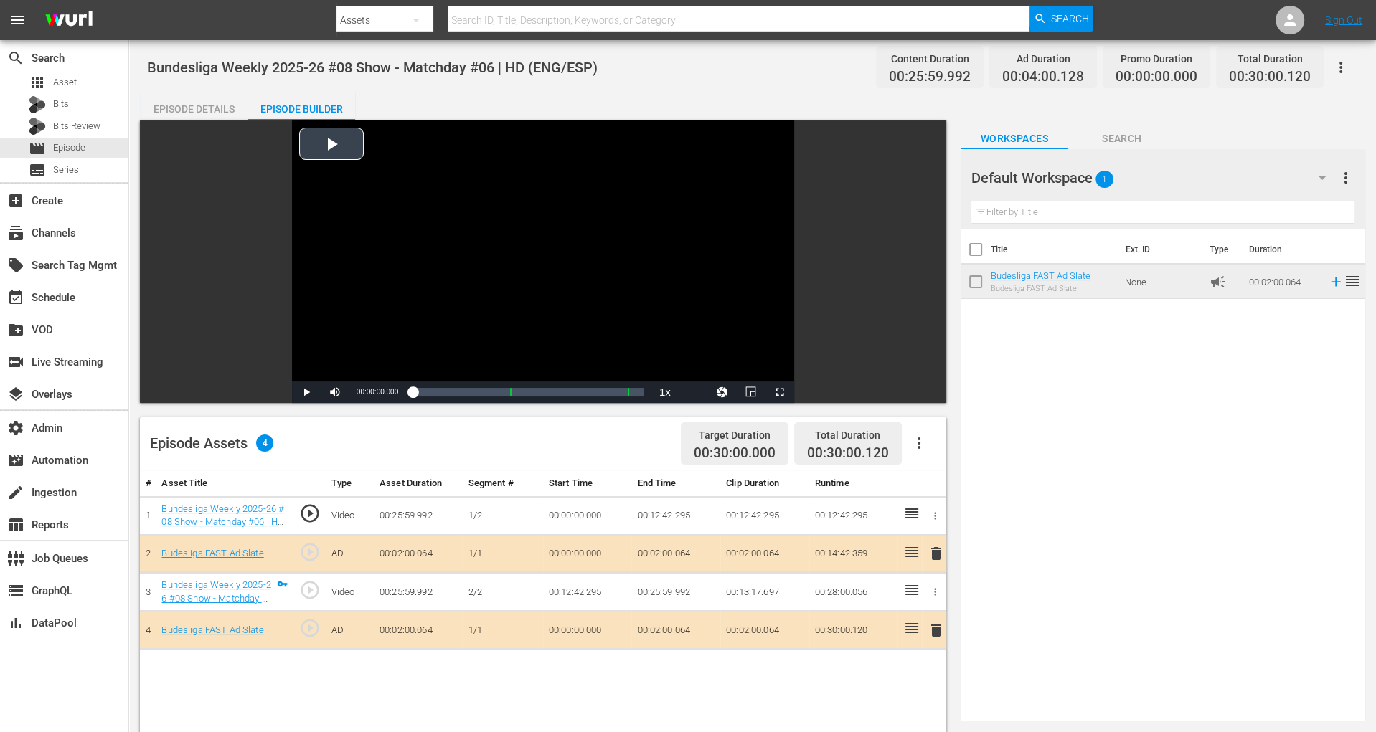
click at [331, 143] on div "Video Player" at bounding box center [543, 251] width 502 height 261
click at [638, 391] on div "00:29:20.986 Budesliga FAST Ad Slate" at bounding box center [638, 392] width 1 height 14
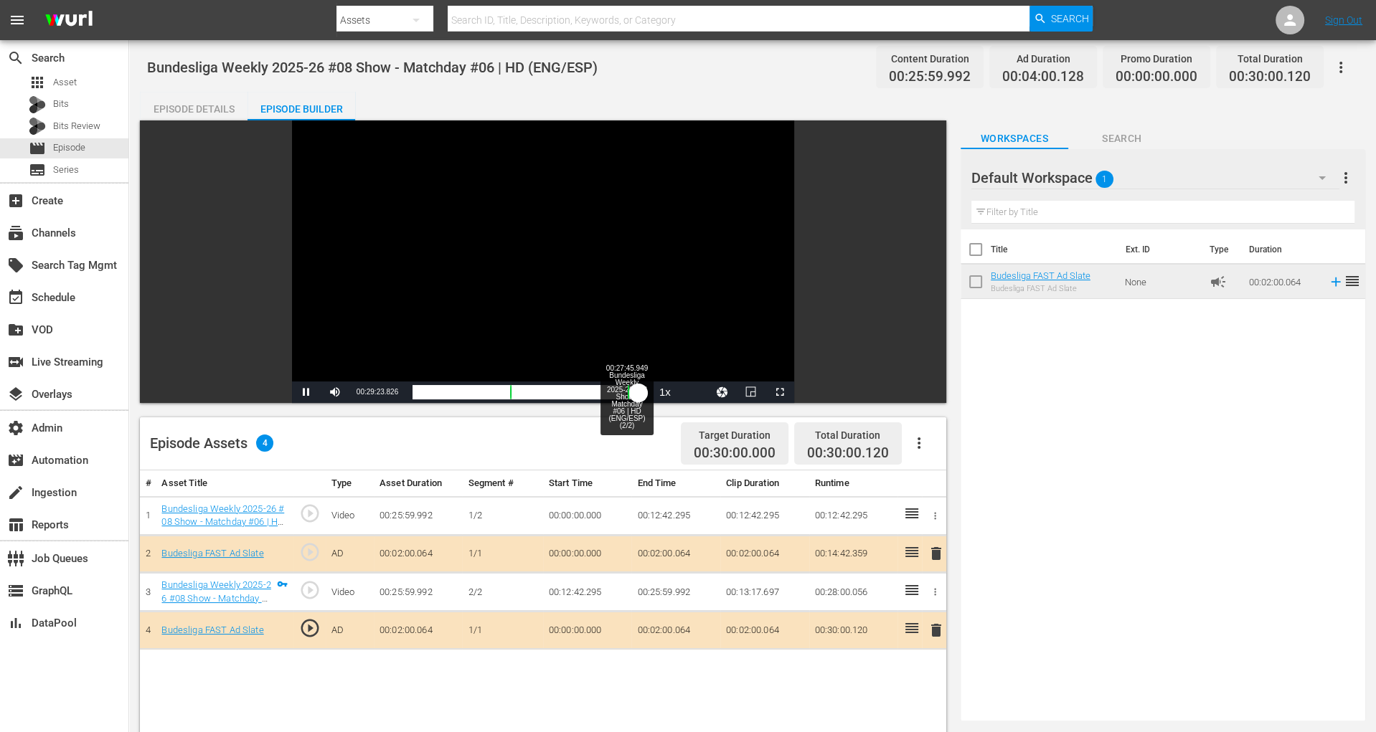
click at [626, 390] on div "00:27:45.949 Bundesliga Weekly 2025-26 #08 Show - Matchday #06 | HD (ENG/ESP) (…" at bounding box center [626, 392] width 1 height 14
click at [780, 392] on span "Video Player" at bounding box center [780, 392] width 0 height 0
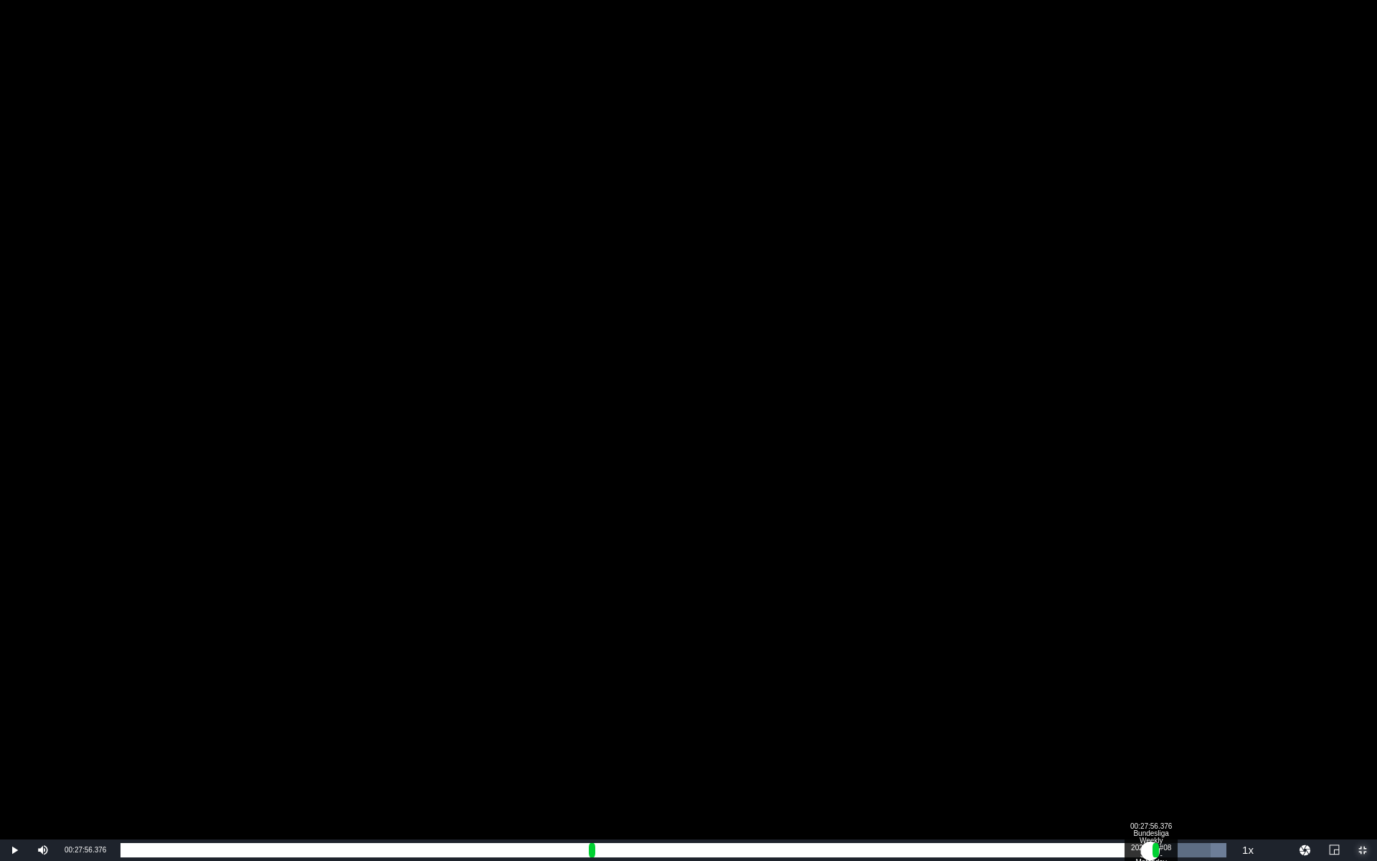
click at [1151, 659] on div "00:25:50.074" at bounding box center [636, 850] width 1030 height 14
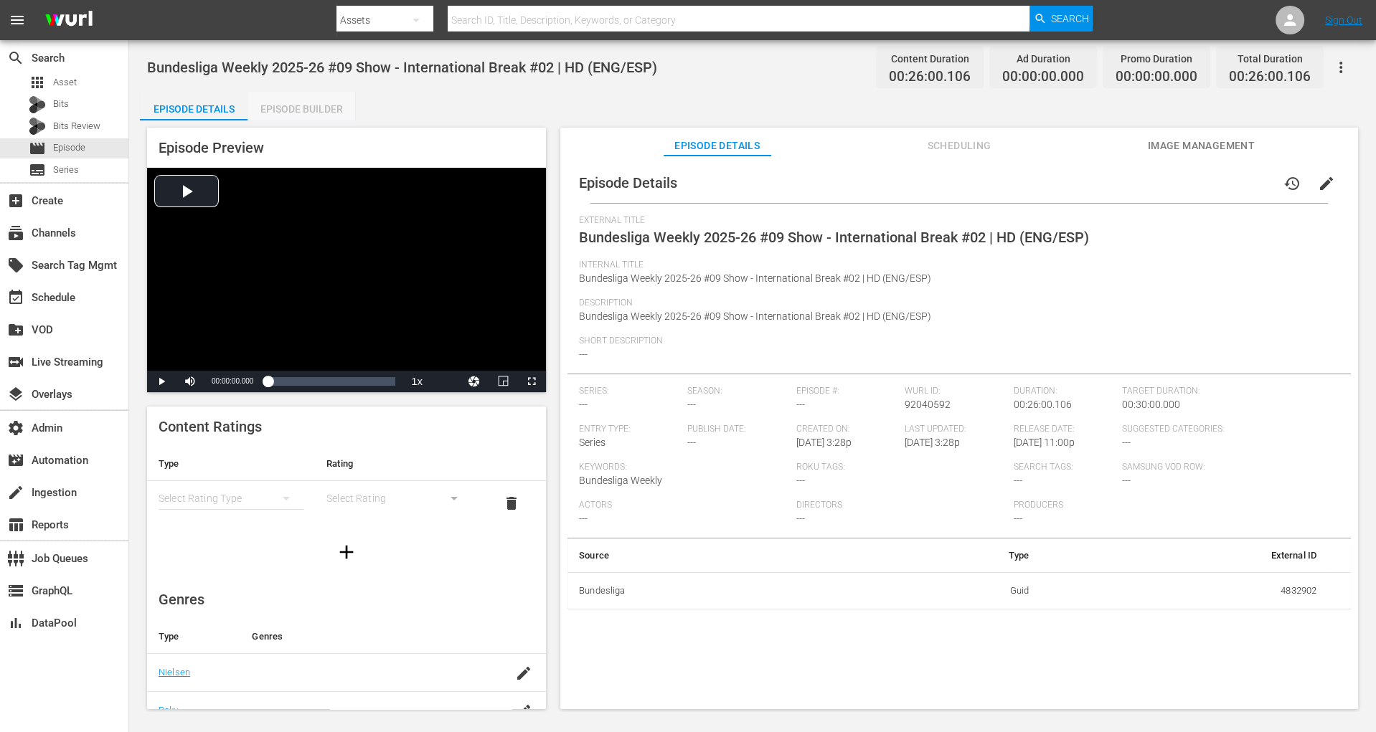
click at [299, 106] on div "Episode Builder" at bounding box center [301, 109] width 108 height 34
click at [315, 98] on div "Episode Builder" at bounding box center [301, 109] width 108 height 34
click at [338, 102] on div "Episode Builder" at bounding box center [301, 109] width 108 height 34
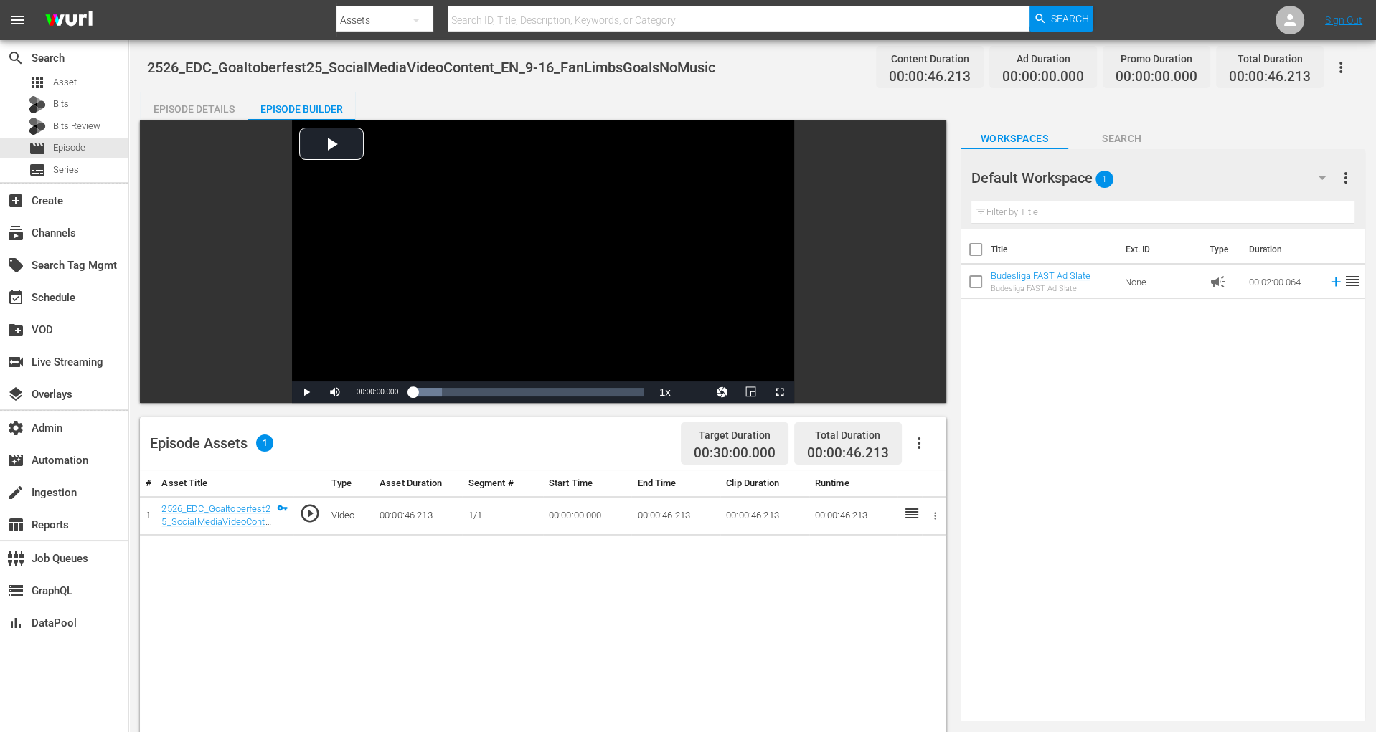
click at [1343, 69] on icon "button" at bounding box center [1340, 67] width 17 height 17
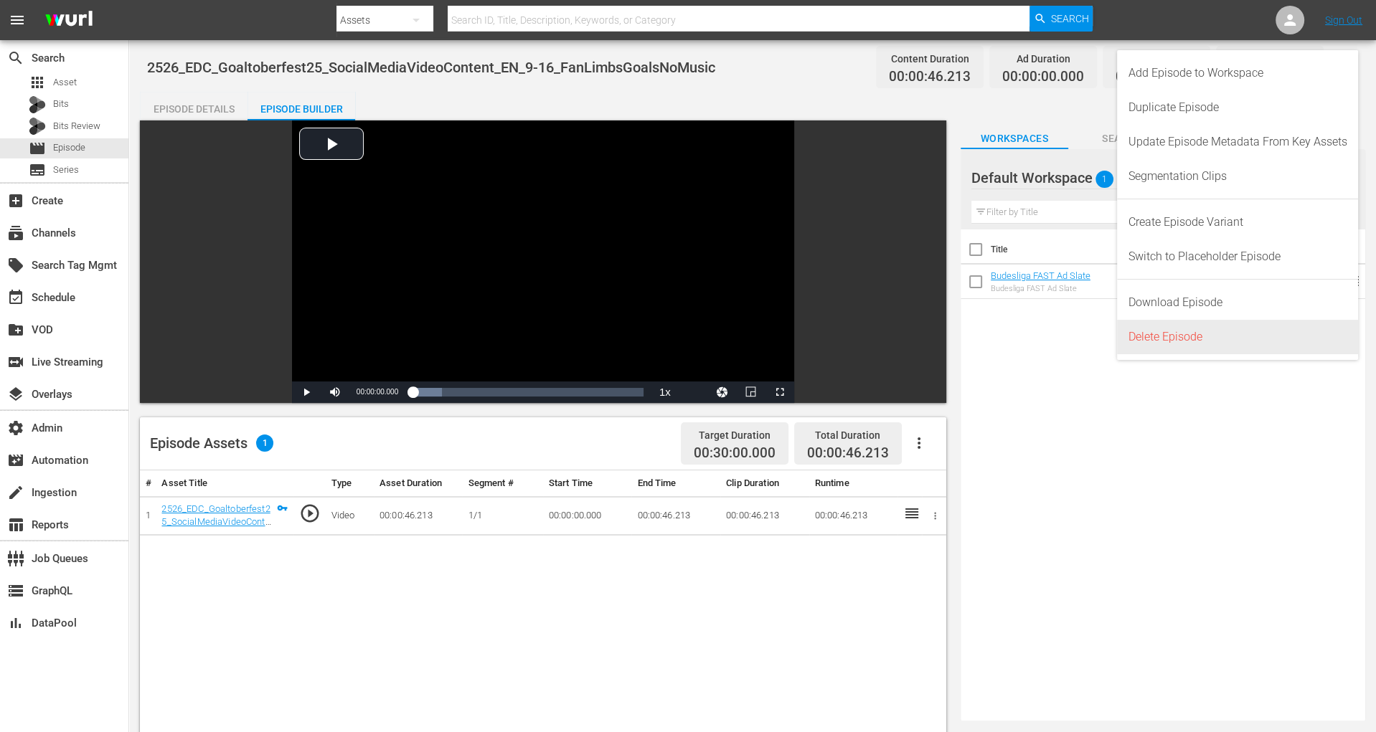
click at [1195, 340] on div "Delete Episode" at bounding box center [1237, 337] width 219 height 34
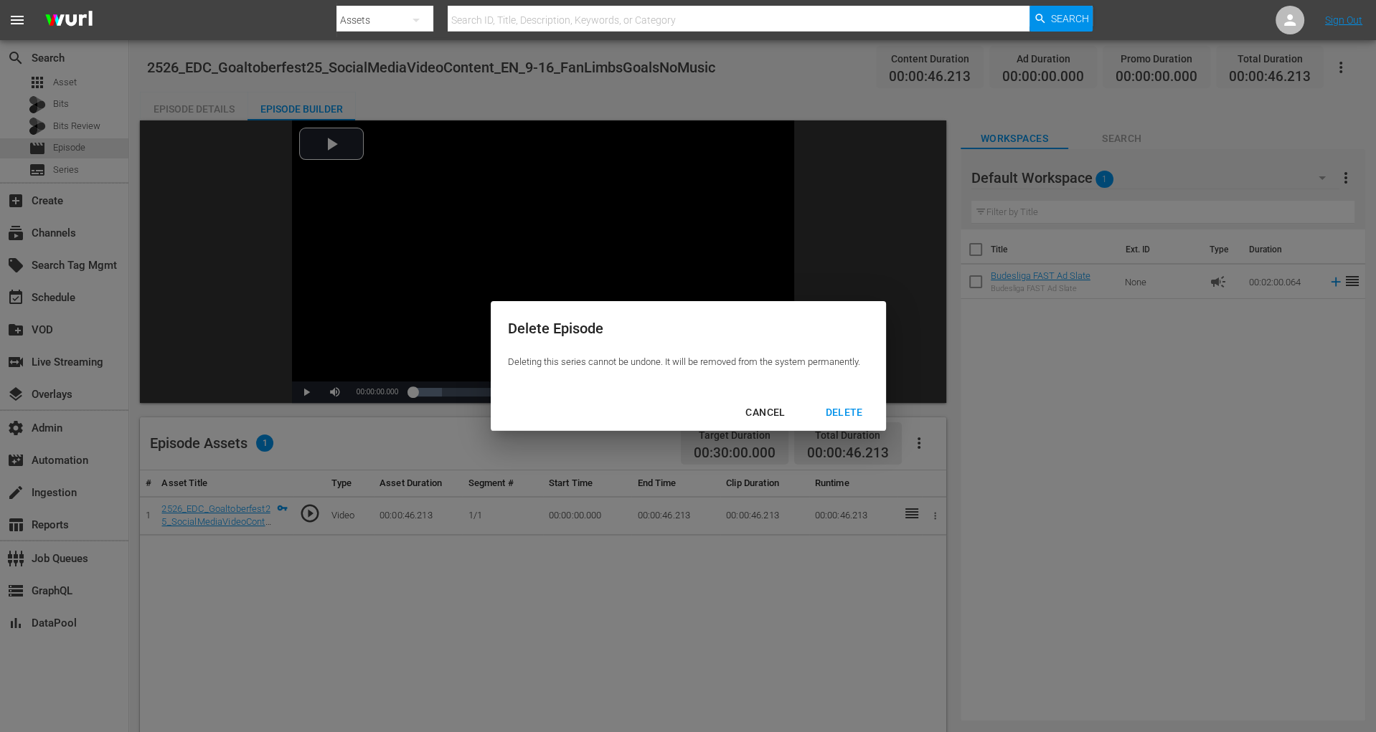
click at [862, 415] on div "DELETE" at bounding box center [844, 413] width 60 height 18
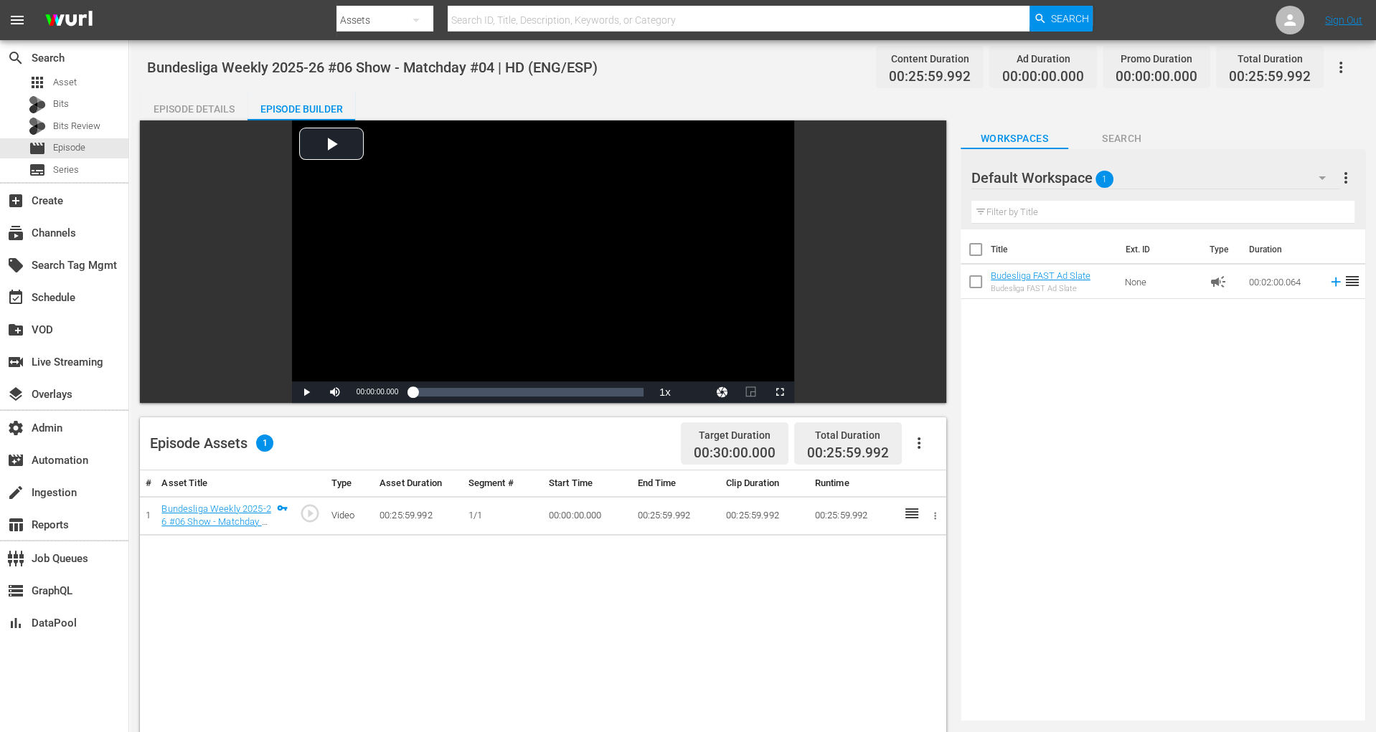
click at [296, 109] on div "Episode Builder" at bounding box center [301, 109] width 108 height 34
click at [296, 108] on div "Episode Builder" at bounding box center [301, 109] width 108 height 34
click at [1345, 66] on icon "button" at bounding box center [1340, 67] width 17 height 17
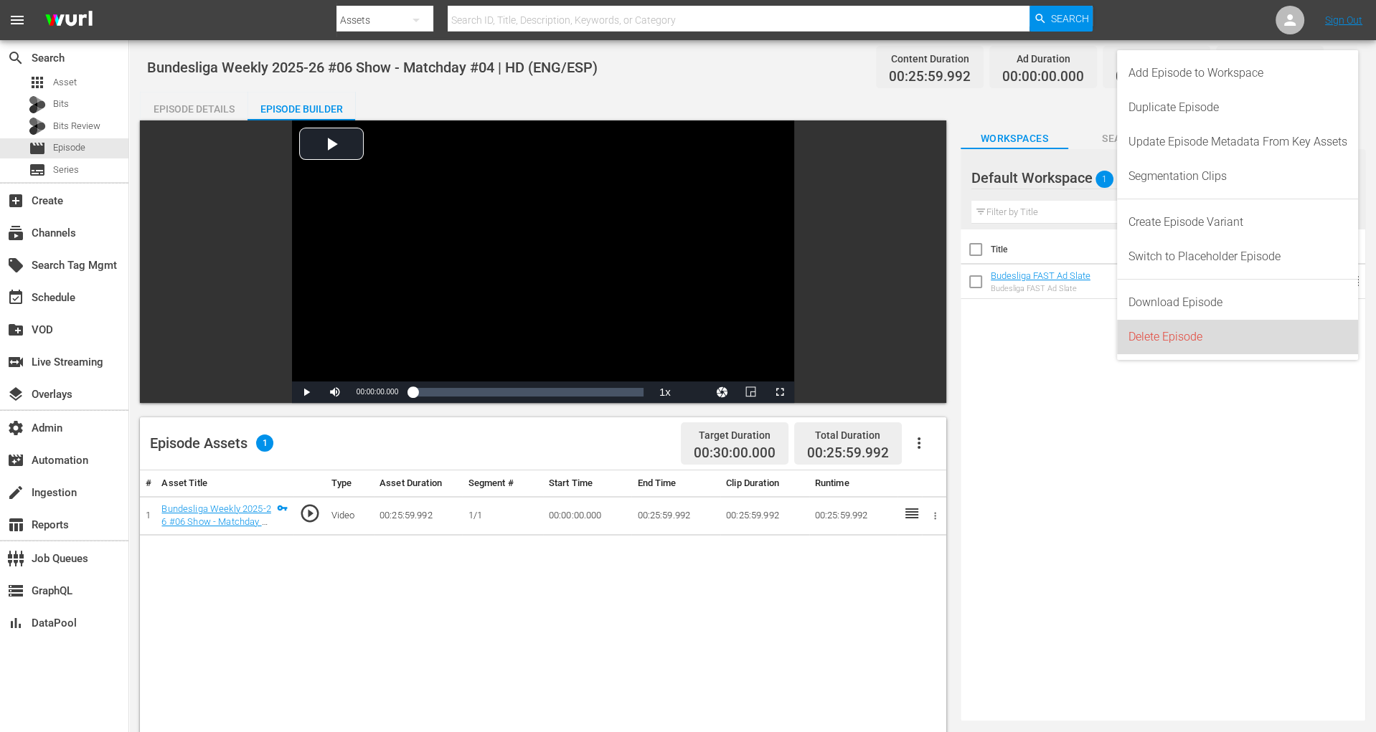
click at [1256, 330] on div "Delete Episode" at bounding box center [1237, 337] width 219 height 34
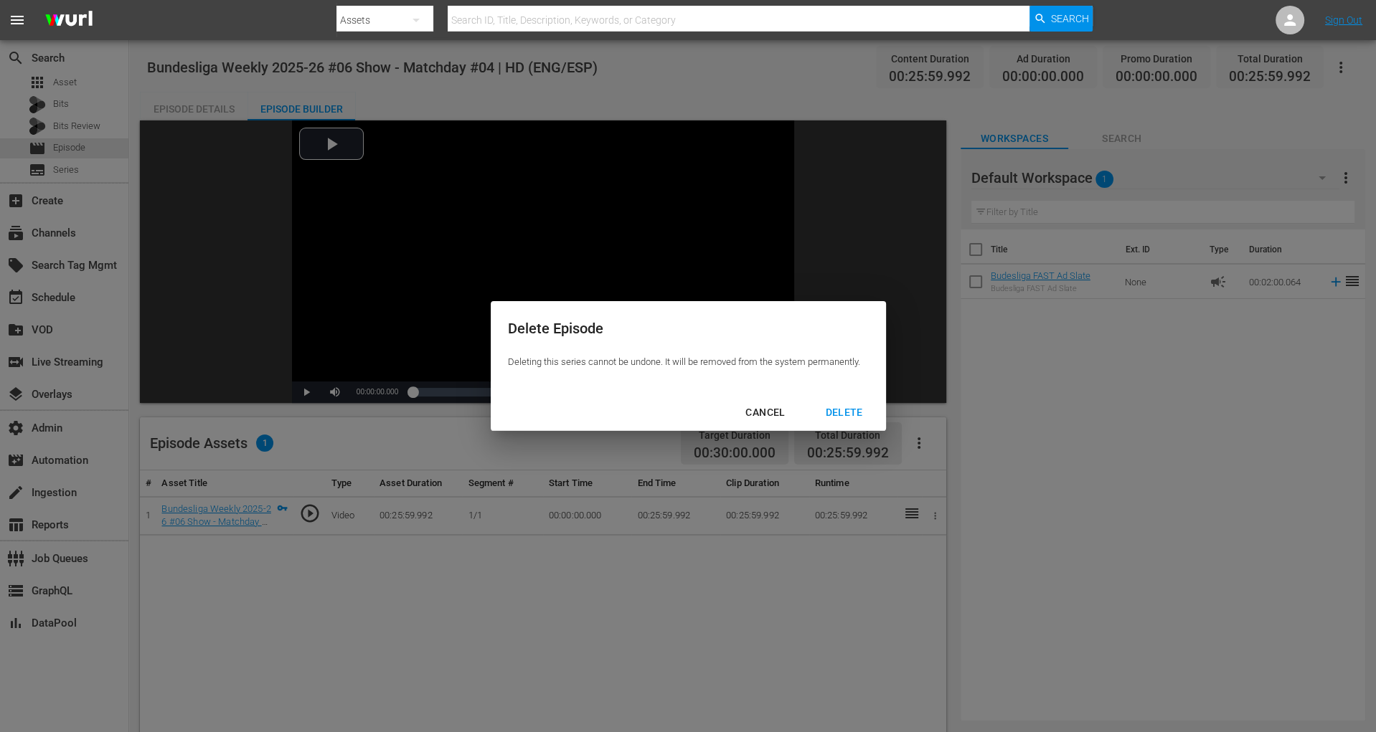
click at [835, 420] on div "DELETE" at bounding box center [844, 413] width 60 height 18
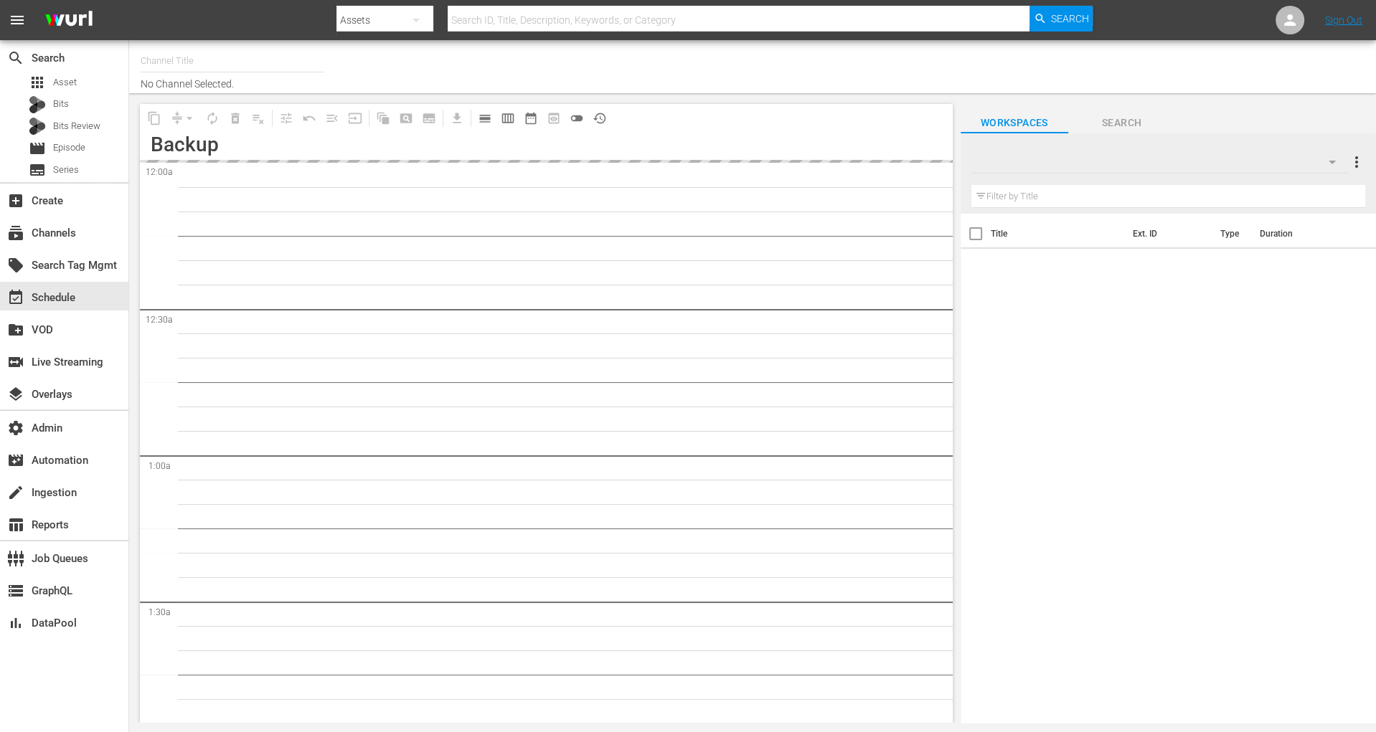
type input "Bundesliga FAST (2160)"
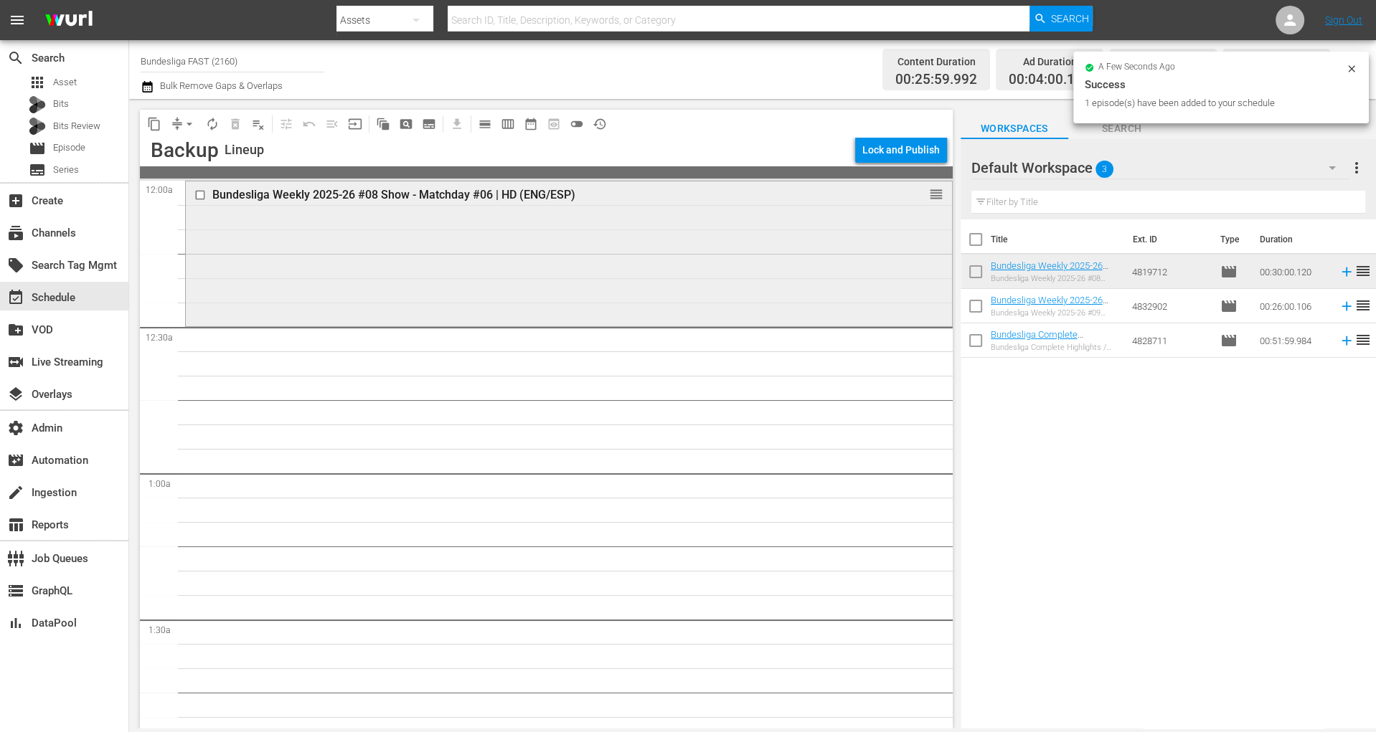
click at [517, 230] on div "Bundesliga Weekly 2025-26 #08 Show - Matchday #06 | HD (ENG/ESP) reorder" at bounding box center [569, 252] width 766 height 142
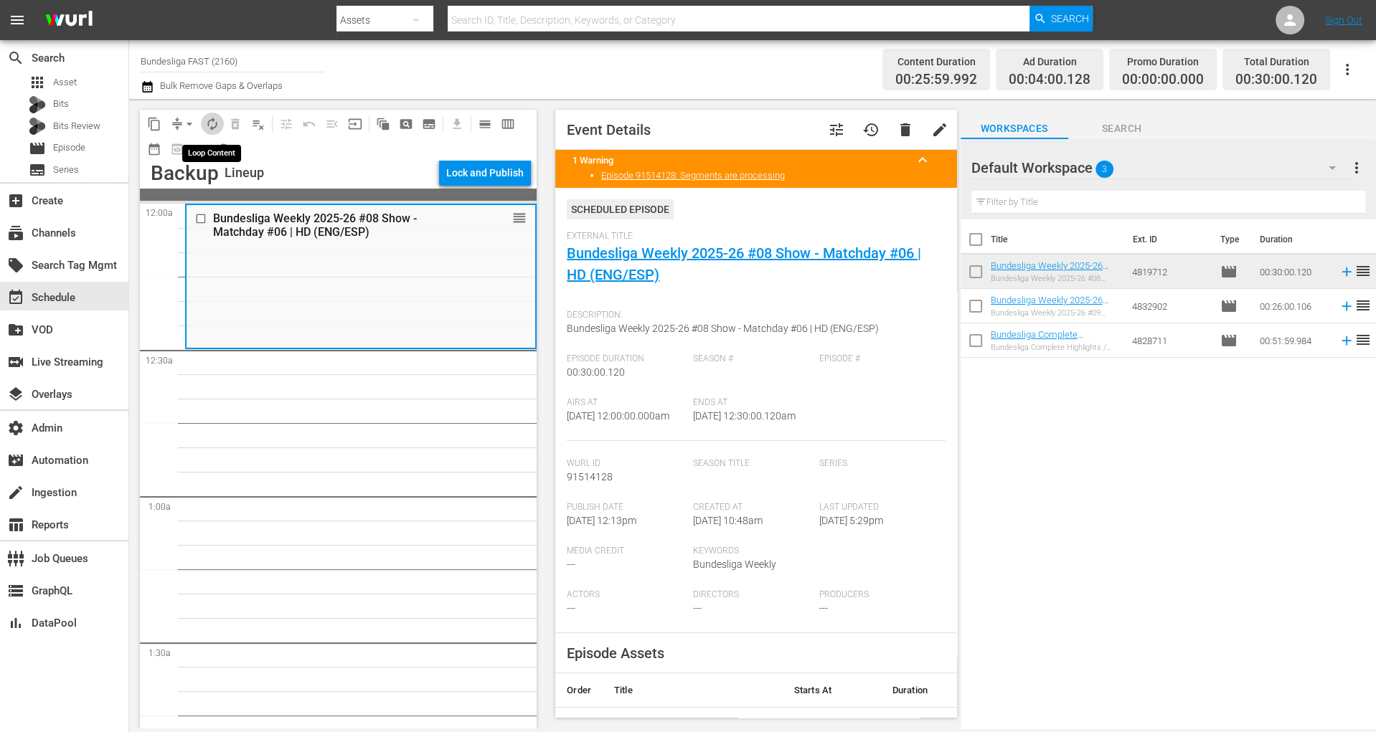
click at [212, 123] on span "autorenew_outlined" at bounding box center [212, 124] width 14 height 14
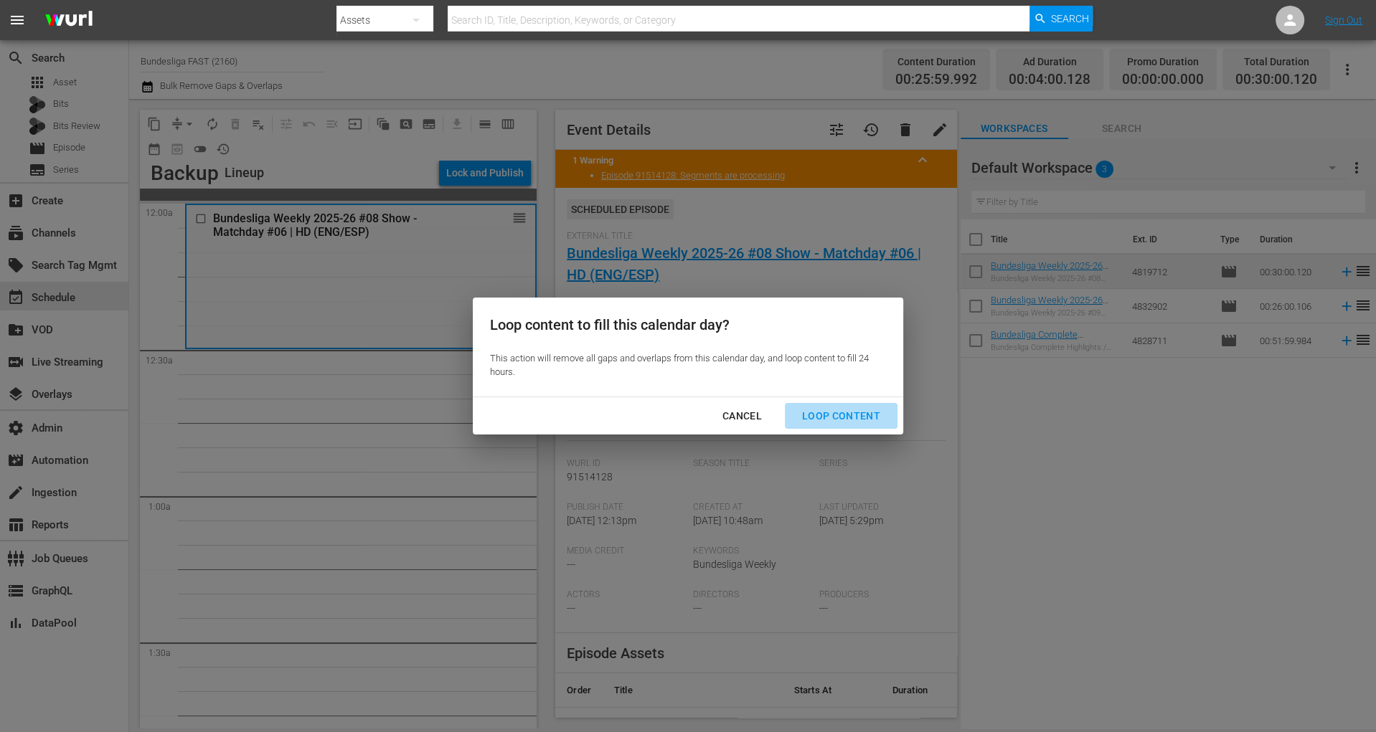
click at [869, 407] on div "Loop Content" at bounding box center [841, 416] width 101 height 18
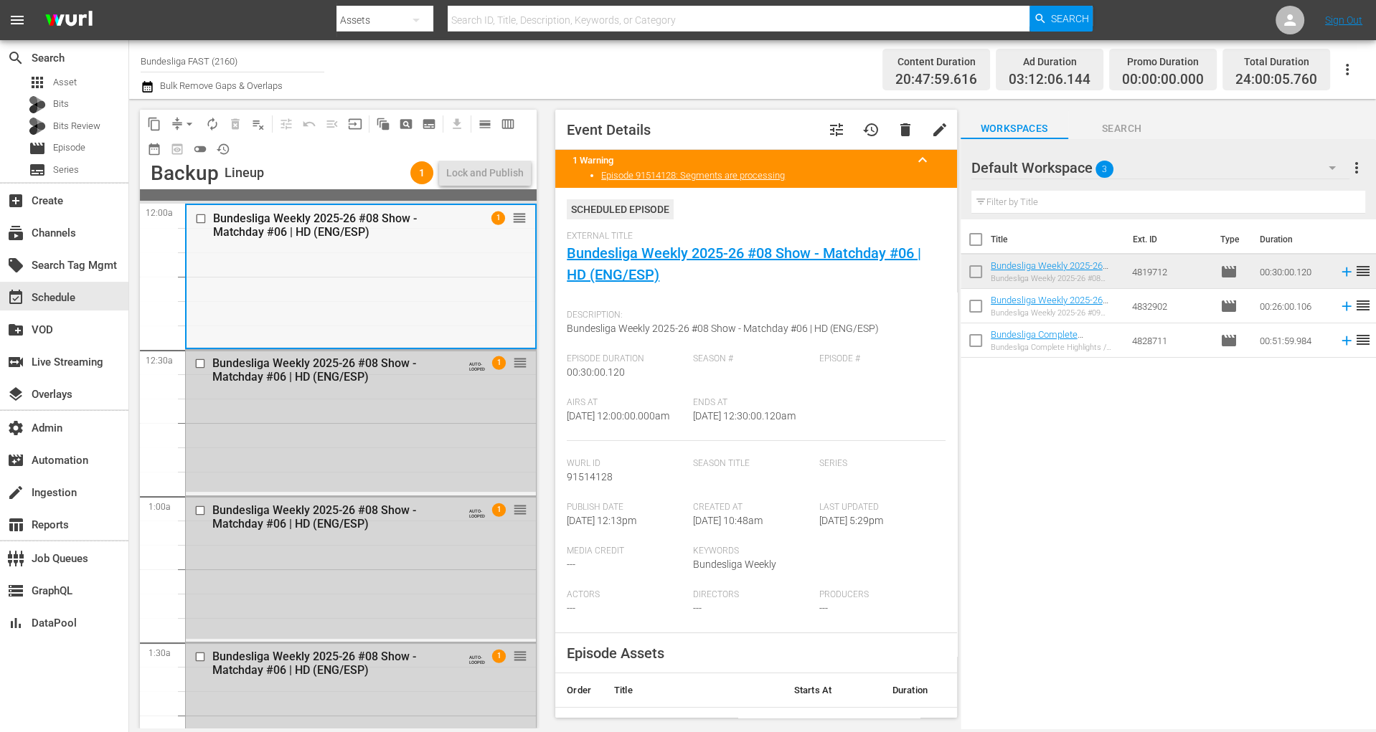
click at [419, 288] on div "Bundesliga Weekly 2025-26 #08 Show - Matchday #06 | HD (ENG/ESP) 1 reorder" at bounding box center [361, 276] width 349 height 142
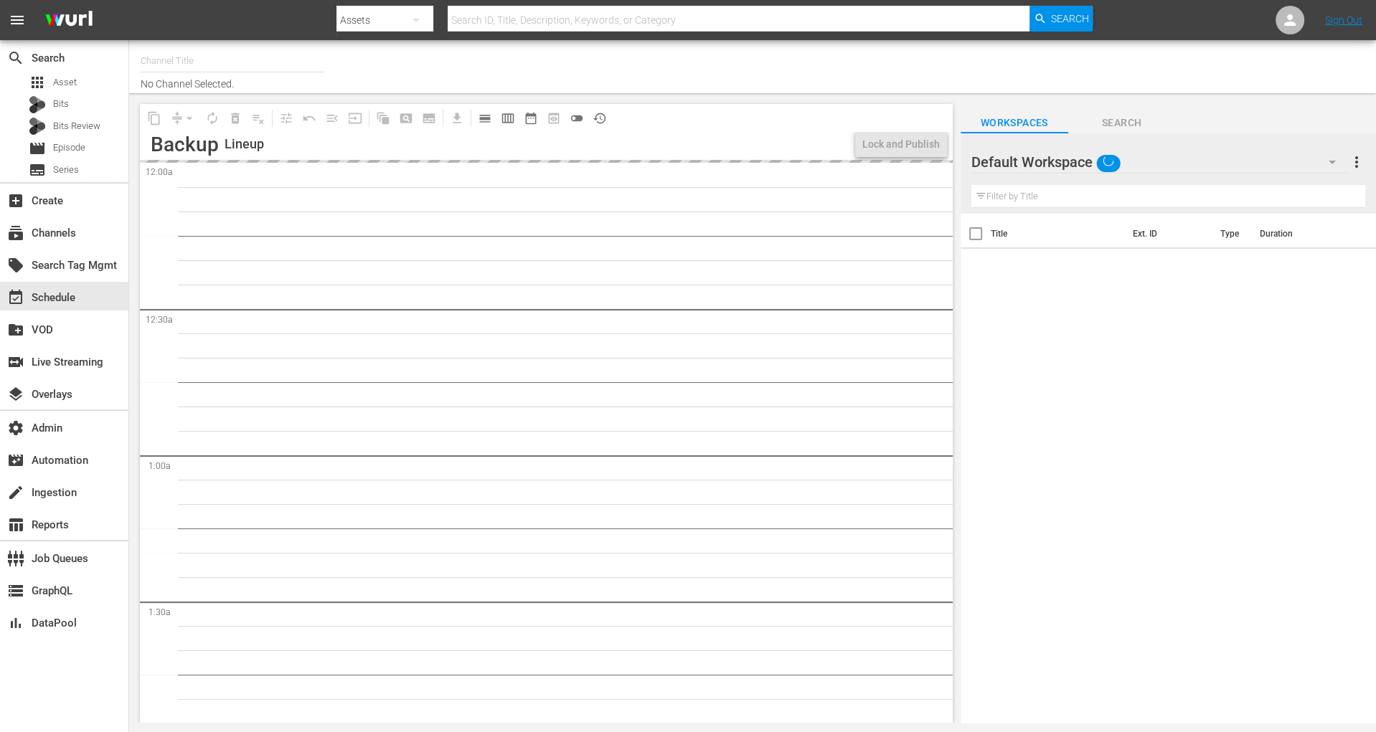
type input "Bundesliga FAST (2160)"
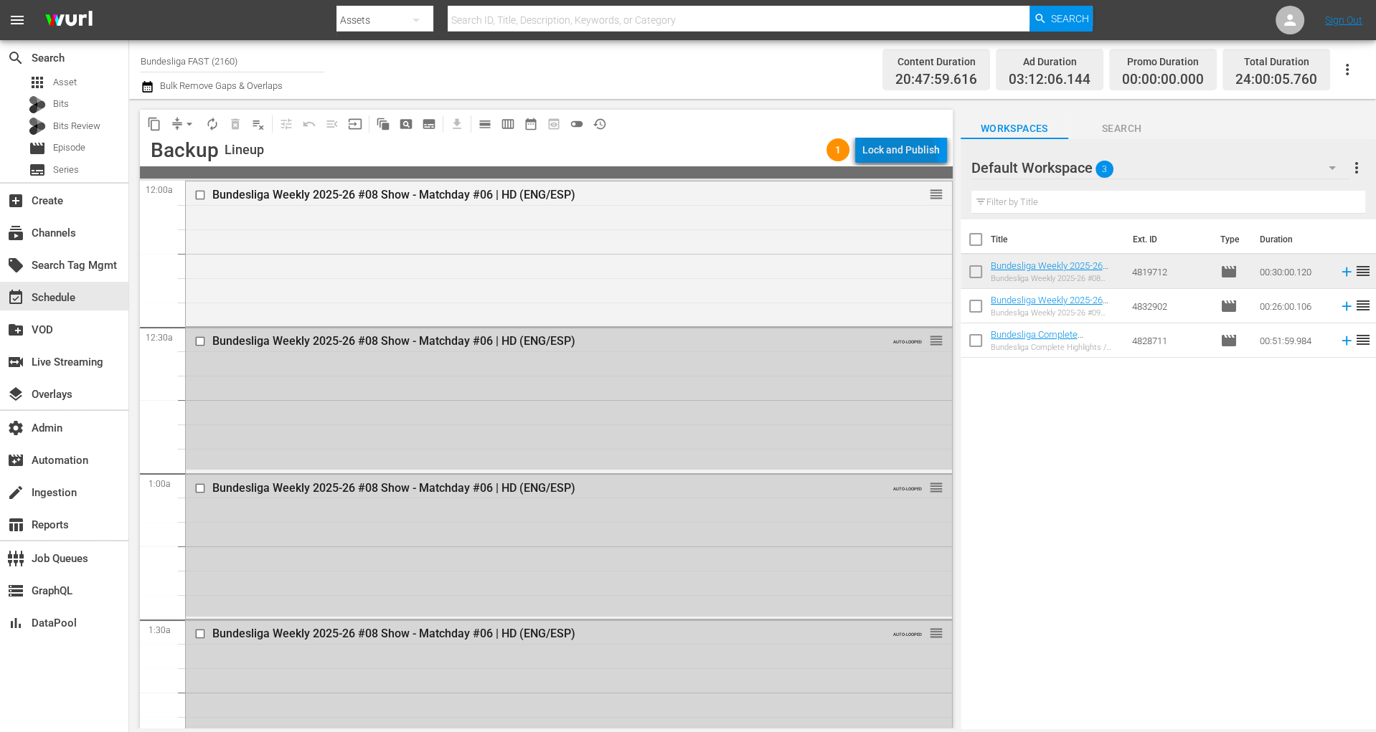
click at [890, 161] on div "Lock and Publish" at bounding box center [900, 150] width 77 height 26
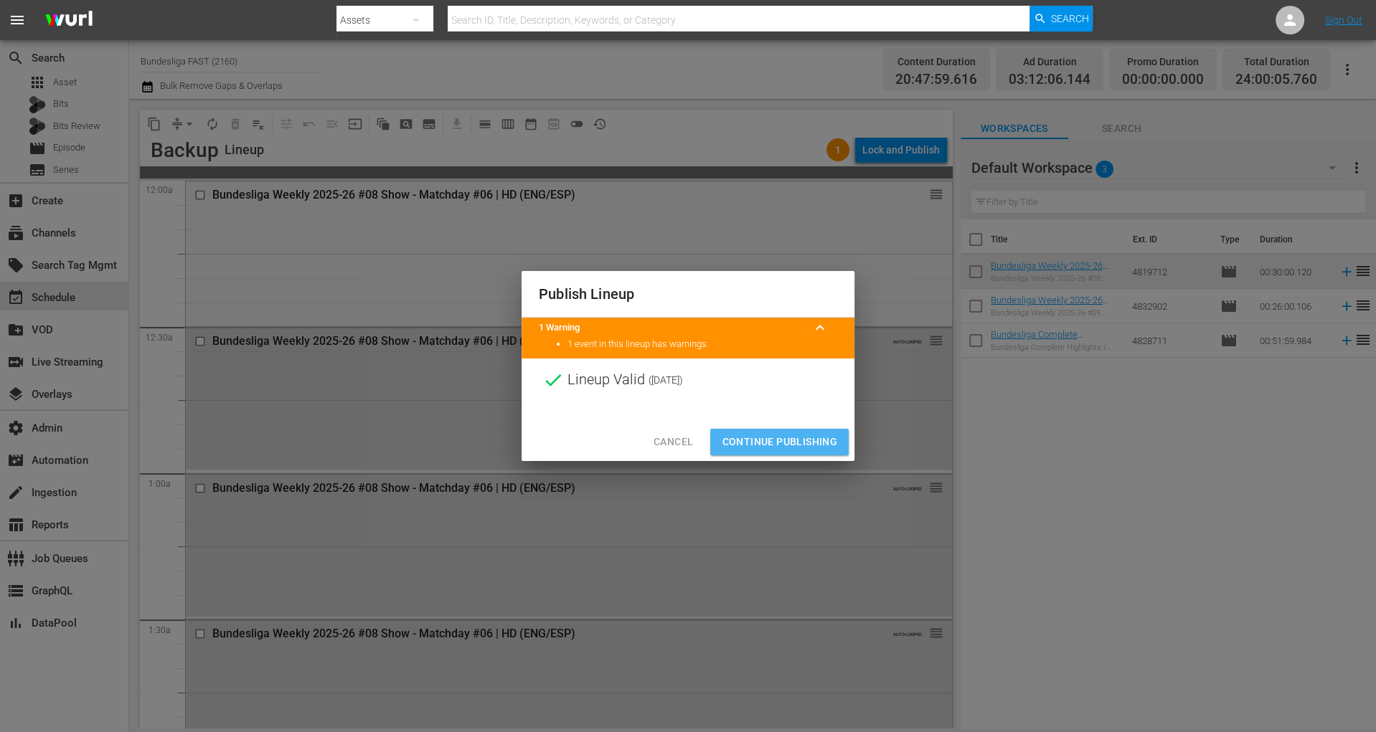
click at [807, 445] on span "Continue Publishing" at bounding box center [779, 442] width 115 height 18
